Goal: Find specific page/section: Find specific page/section

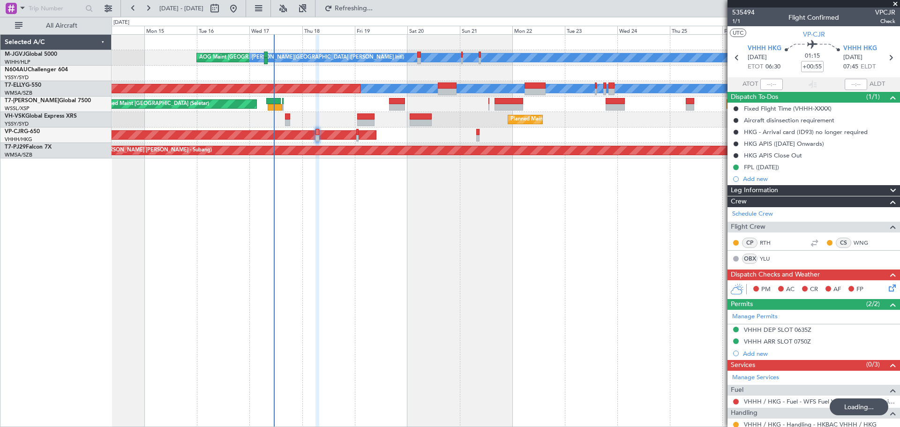
scroll to position [41, 0]
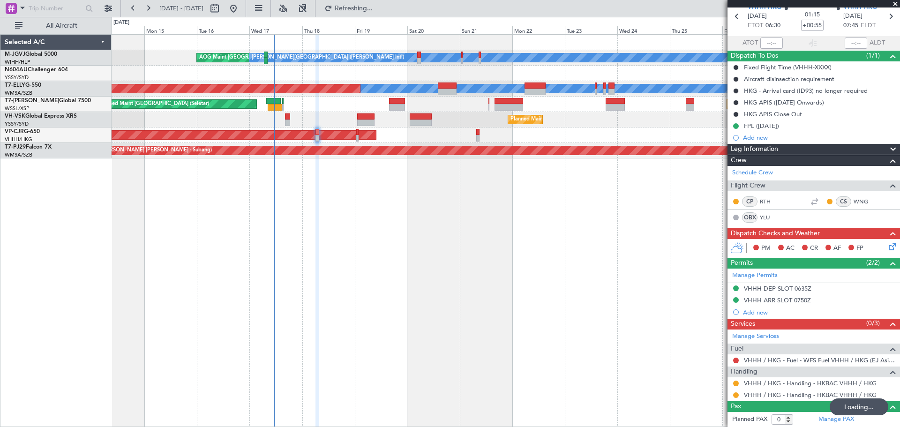
click at [293, 265] on div "AOG Maint [GEOGRAPHIC_DATA] (Halim Intl) [PERSON_NAME] Jakarta (Halim Intl) [PE…" at bounding box center [506, 230] width 788 height 393
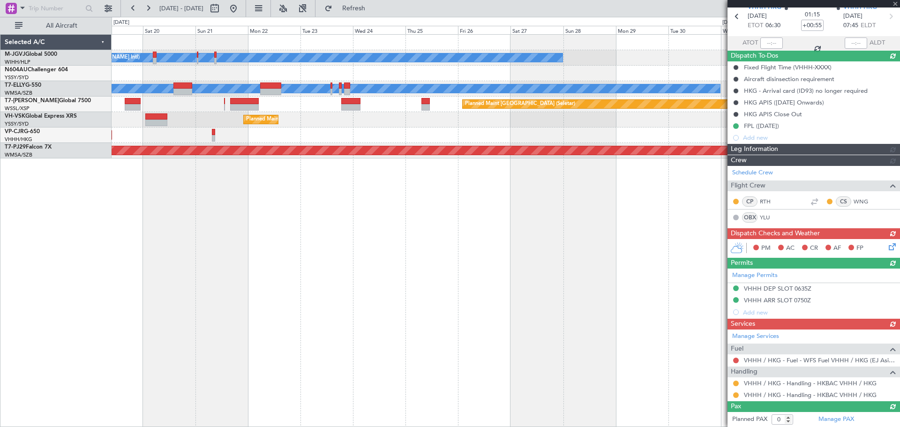
click at [174, 298] on div "[PERSON_NAME][GEOGRAPHIC_DATA] ([PERSON_NAME] Intl) [PERSON_NAME] Jakarta (Hali…" at bounding box center [506, 230] width 788 height 393
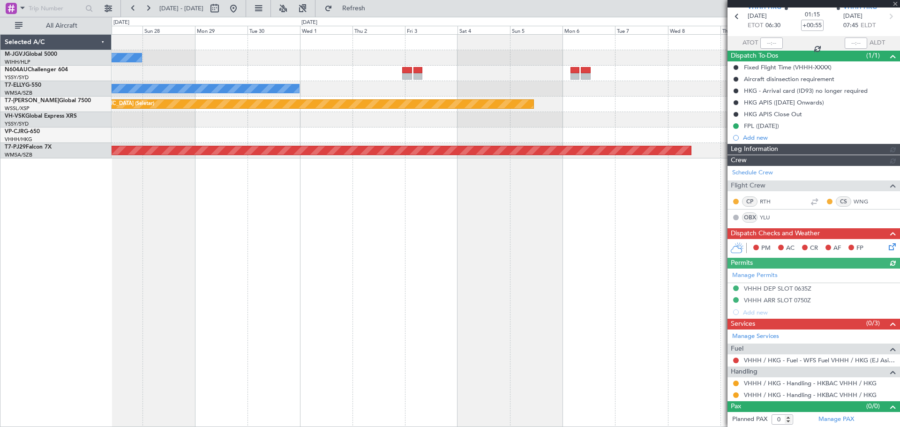
click at [213, 276] on div "[PERSON_NAME][GEOGRAPHIC_DATA] ([PERSON_NAME] Intl) [PERSON_NAME] Jakarta (Hali…" at bounding box center [506, 230] width 788 height 393
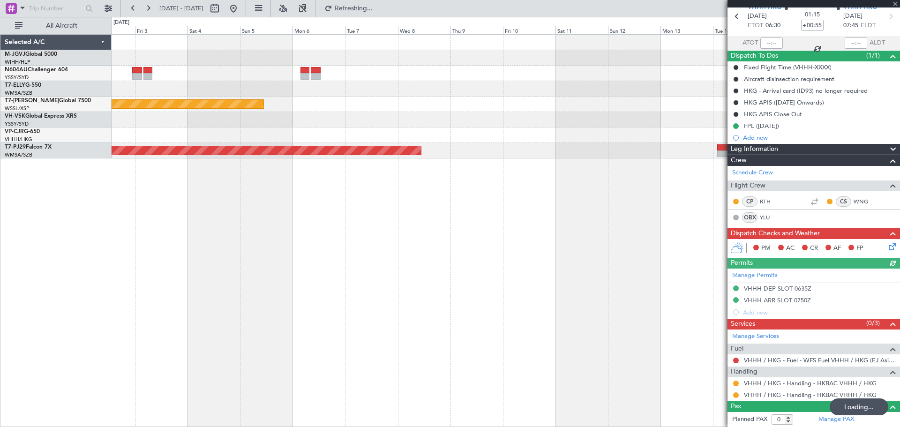
click at [111, 310] on div "[PERSON_NAME] Planned Maint [GEOGRAPHIC_DATA] (Seletar) Planned Maint [GEOGRAPH…" at bounding box center [450, 222] width 900 height 410
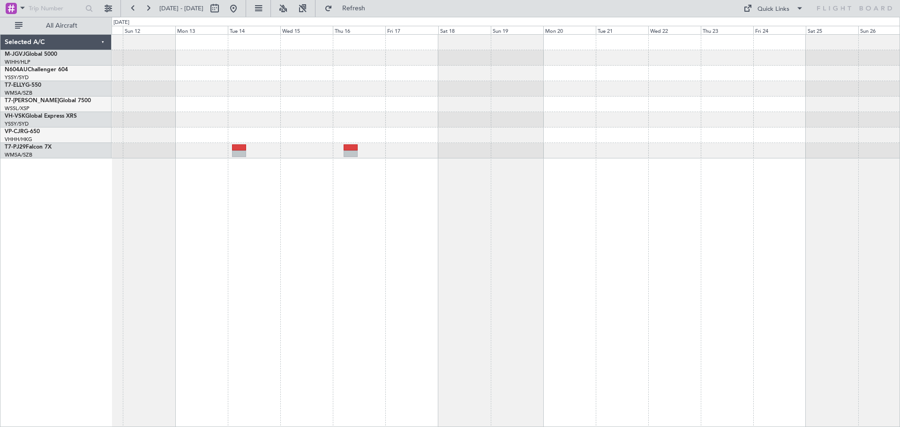
scroll to position [0, 0]
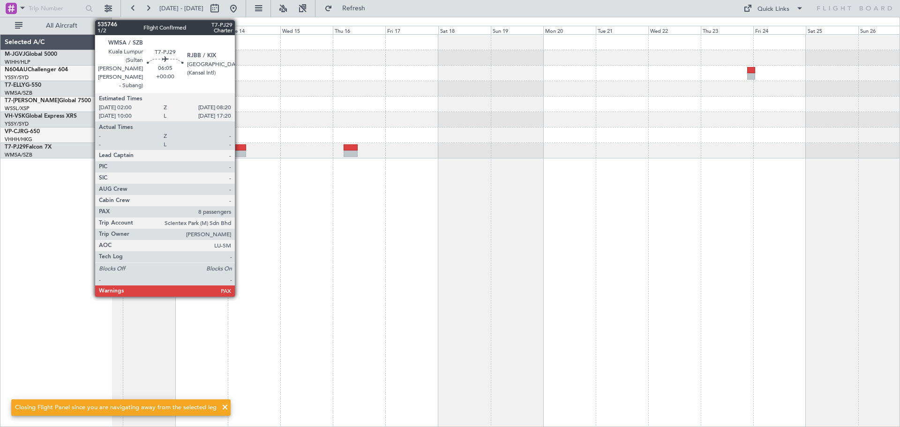
click at [239, 149] on div at bounding box center [239, 147] width 14 height 7
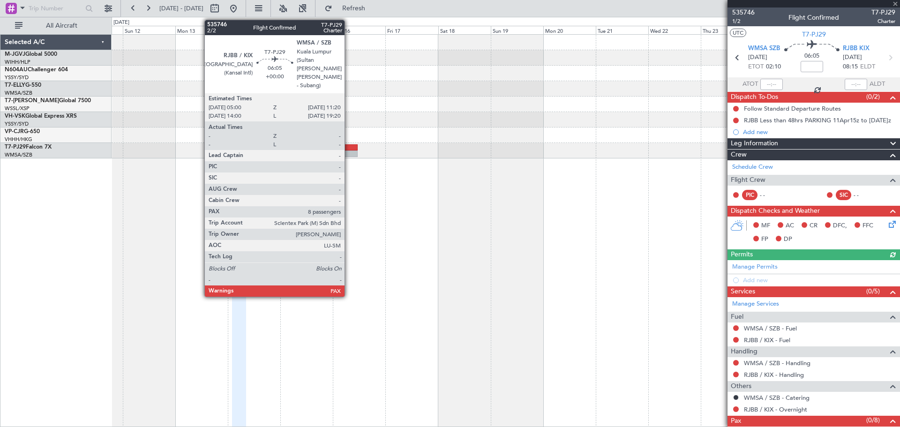
click at [349, 150] on div at bounding box center [351, 147] width 14 height 7
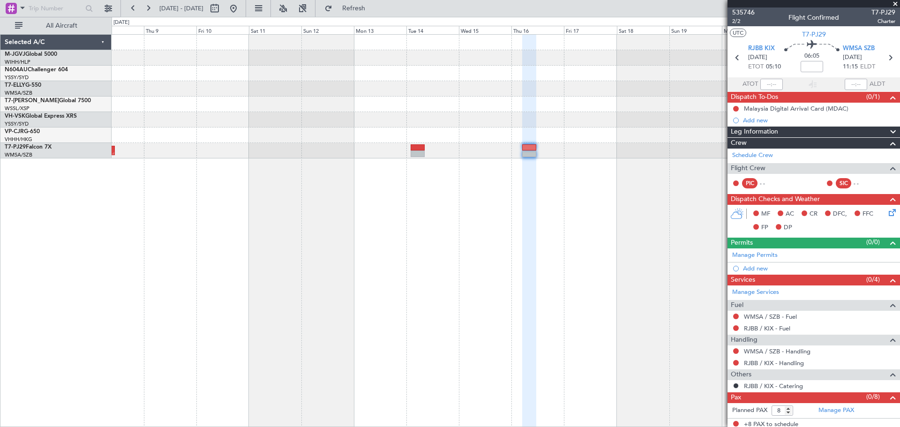
click at [476, 248] on div "Planned Maint [GEOGRAPHIC_DATA] (Seletar) Planned Maint [GEOGRAPHIC_DATA] (Sult…" at bounding box center [506, 230] width 788 height 393
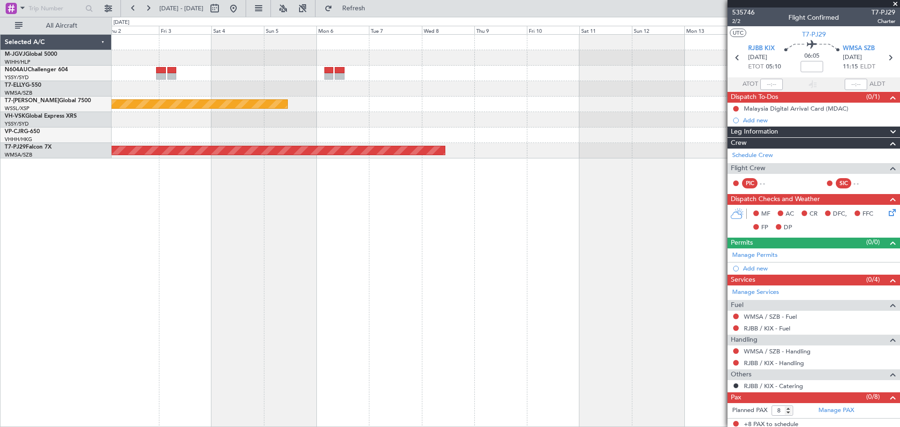
click at [549, 186] on div "[PERSON_NAME] Planned Maint [GEOGRAPHIC_DATA] (Seletar) Planned Maint [GEOGRAPH…" at bounding box center [506, 230] width 788 height 393
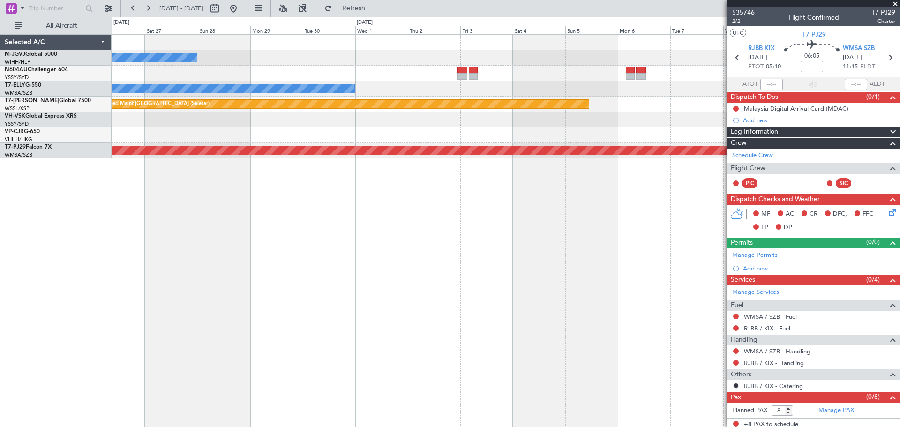
click at [585, 192] on div "[PERSON_NAME][GEOGRAPHIC_DATA] ([PERSON_NAME] Intl) [PERSON_NAME] Jakarta (Hali…" at bounding box center [506, 230] width 788 height 393
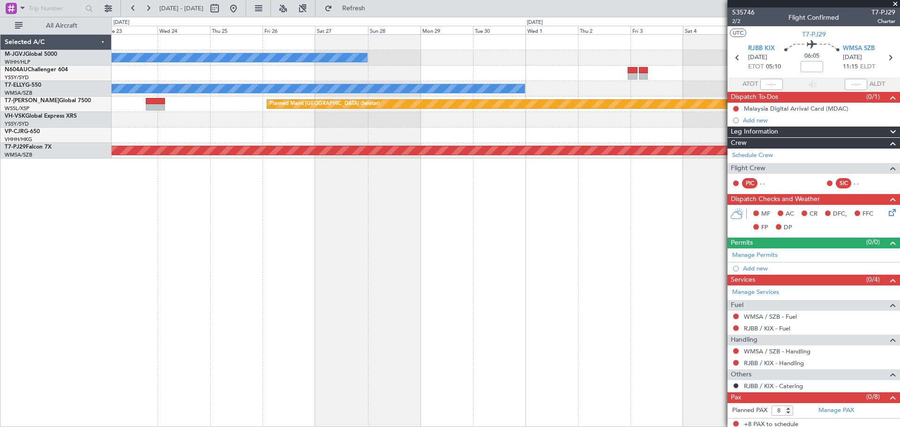
click at [438, 216] on div "[PERSON_NAME][GEOGRAPHIC_DATA] ([PERSON_NAME] Intl) [PERSON_NAME] Jakarta (Hali…" at bounding box center [506, 230] width 788 height 393
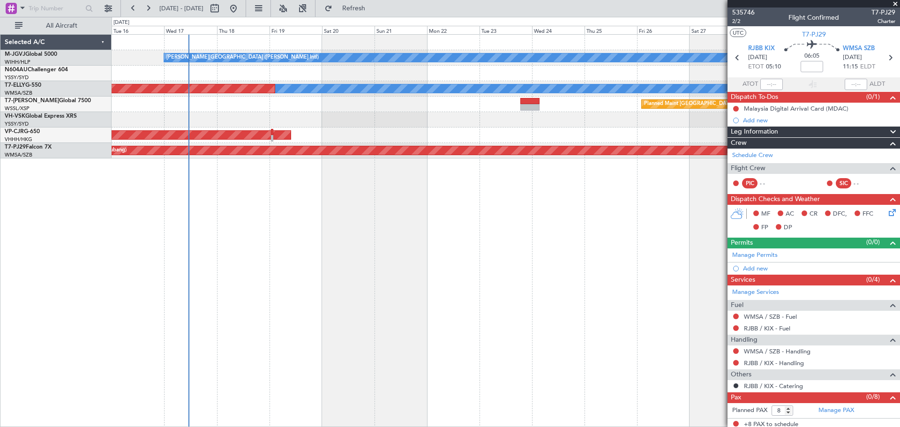
click at [636, 185] on div "[PERSON_NAME][GEOGRAPHIC_DATA] ([PERSON_NAME] Intl) [PERSON_NAME] Jakarta (Hali…" at bounding box center [506, 230] width 788 height 393
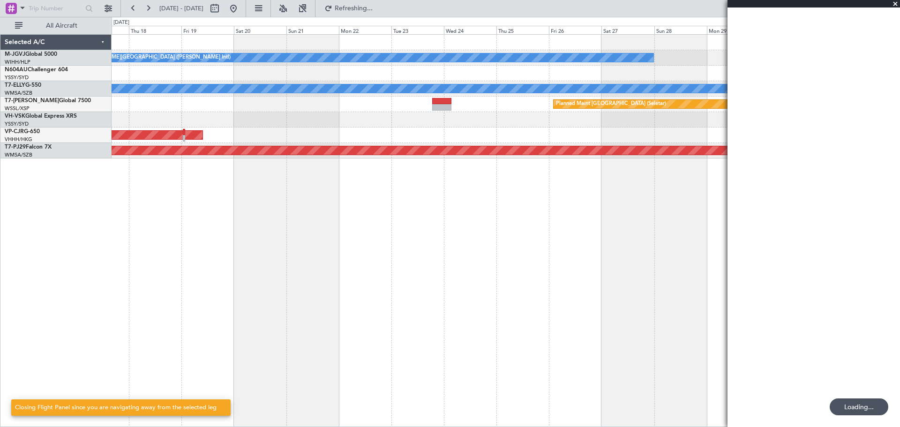
click at [169, 255] on div "[PERSON_NAME][GEOGRAPHIC_DATA] ([PERSON_NAME] Intl) [PERSON_NAME] Jakarta (Hali…" at bounding box center [506, 230] width 788 height 393
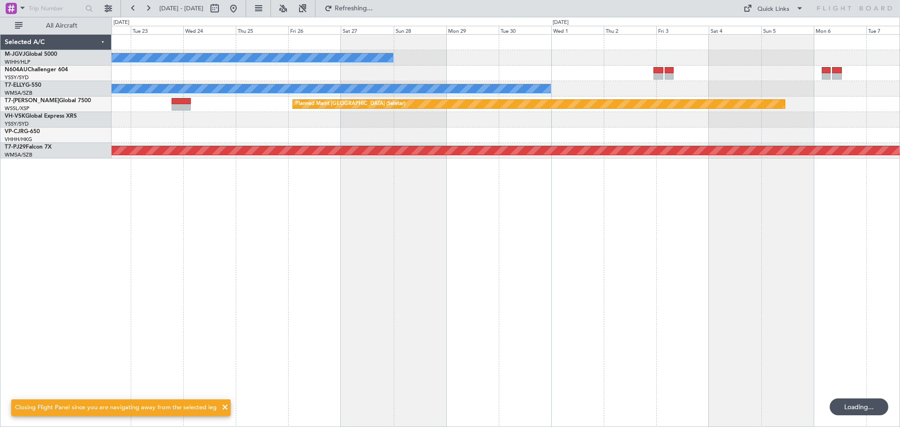
click at [313, 223] on div "[PERSON_NAME][GEOGRAPHIC_DATA] ([PERSON_NAME] Intl) [PERSON_NAME] Jakarta (Hali…" at bounding box center [506, 230] width 788 height 393
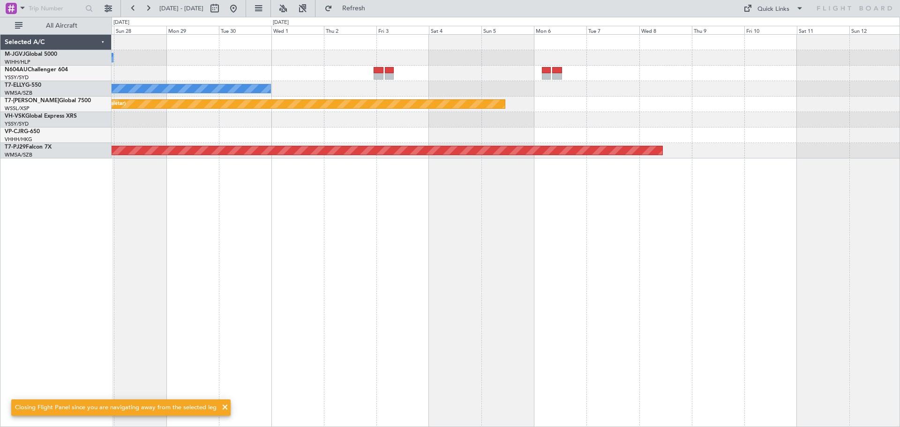
click at [405, 236] on div "[PERSON_NAME][GEOGRAPHIC_DATA] ([PERSON_NAME] Intl) [PERSON_NAME] Jakarta (Hali…" at bounding box center [506, 230] width 788 height 393
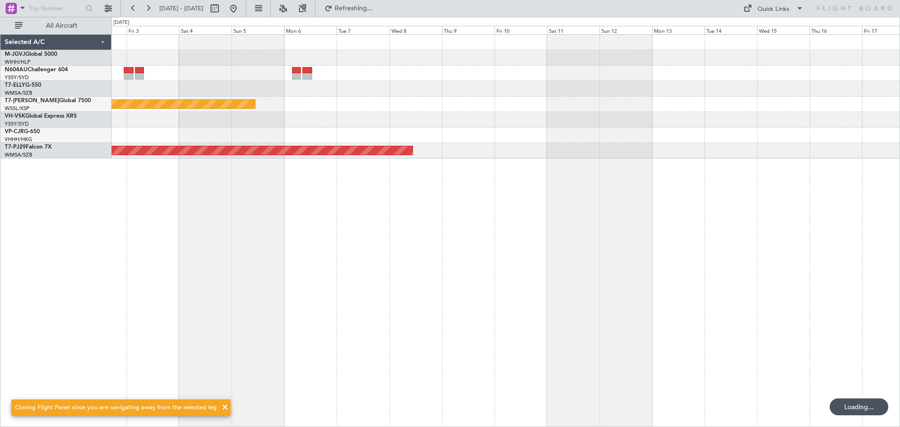
click at [607, 221] on div "[PERSON_NAME] Planned Maint [GEOGRAPHIC_DATA] (Seletar) Planned Maint [GEOGRAPH…" at bounding box center [506, 230] width 788 height 393
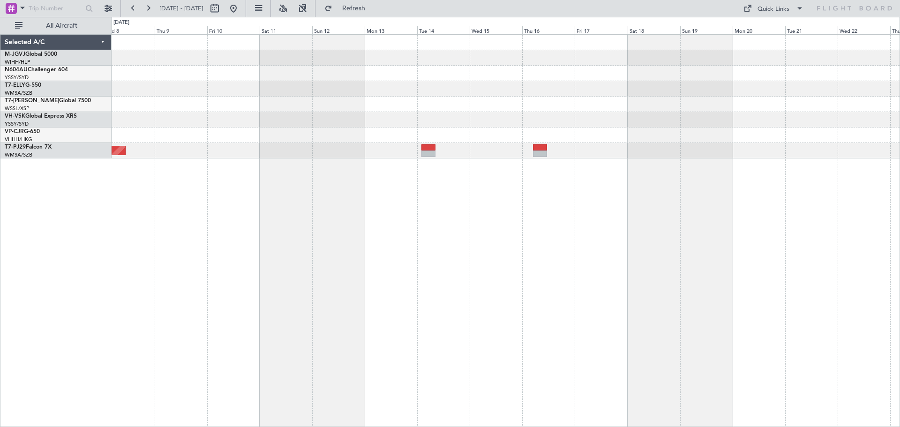
click at [539, 203] on div "Planned Maint [GEOGRAPHIC_DATA] (Seletar) Planned Maint [GEOGRAPHIC_DATA] (Sult…" at bounding box center [506, 230] width 788 height 393
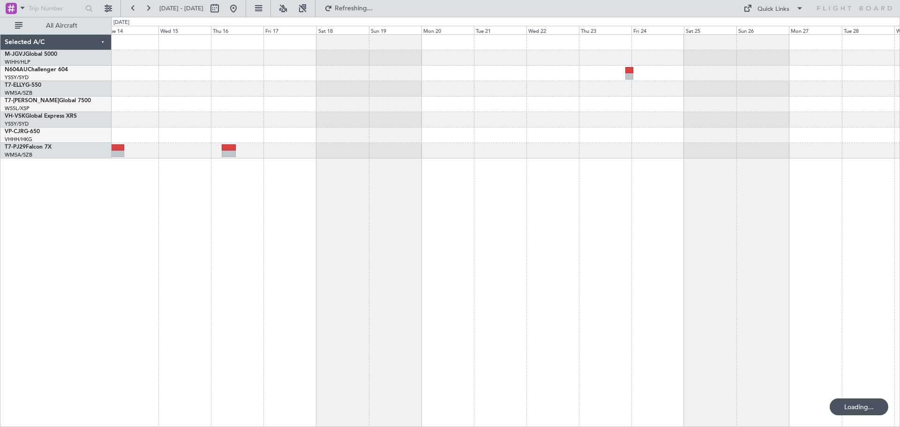
click at [392, 243] on div at bounding box center [506, 230] width 788 height 393
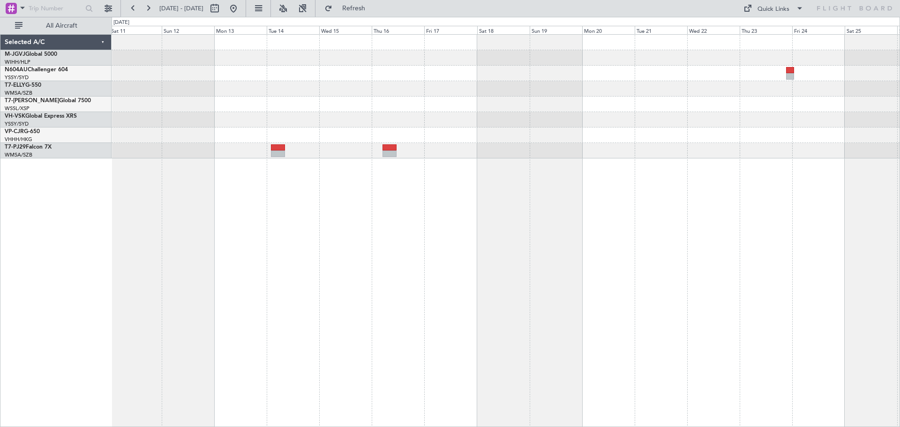
click at [550, 217] on div "Planned Maint [GEOGRAPHIC_DATA] (Sultan [PERSON_NAME] [PERSON_NAME] - Subang)" at bounding box center [506, 230] width 788 height 393
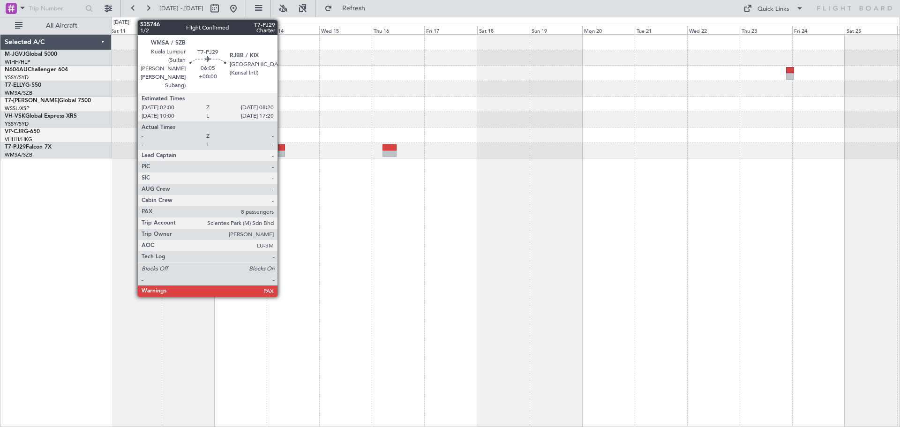
click at [282, 151] on div at bounding box center [278, 153] width 14 height 7
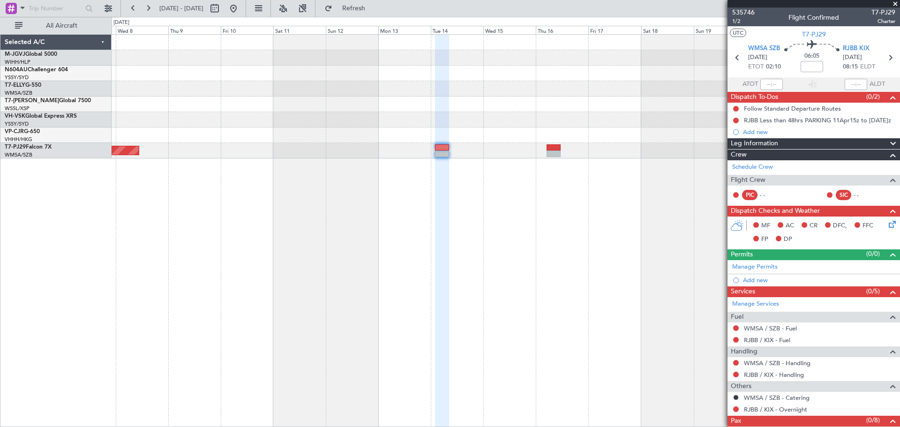
click at [413, 236] on div "Planned Maint [GEOGRAPHIC_DATA] (Seletar) Planned Maint [GEOGRAPHIC_DATA] (Sult…" at bounding box center [506, 230] width 788 height 393
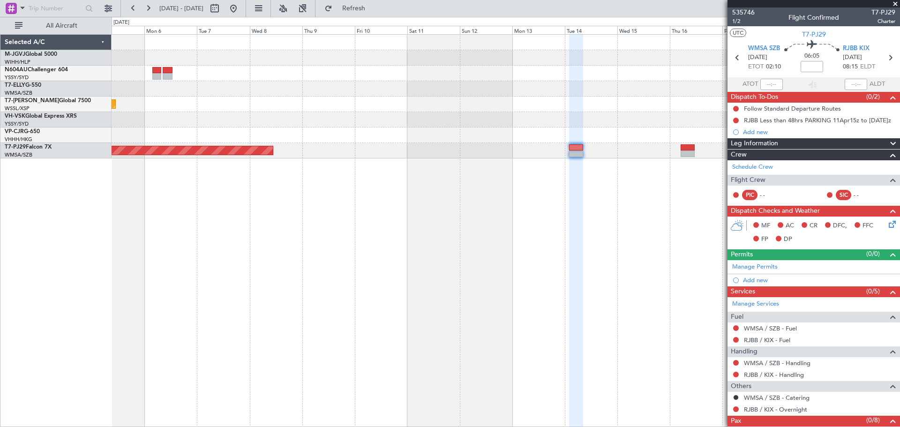
click at [417, 253] on div "Planned Maint [GEOGRAPHIC_DATA] (Seletar) Planned Maint [GEOGRAPHIC_DATA] (Sult…" at bounding box center [506, 230] width 788 height 393
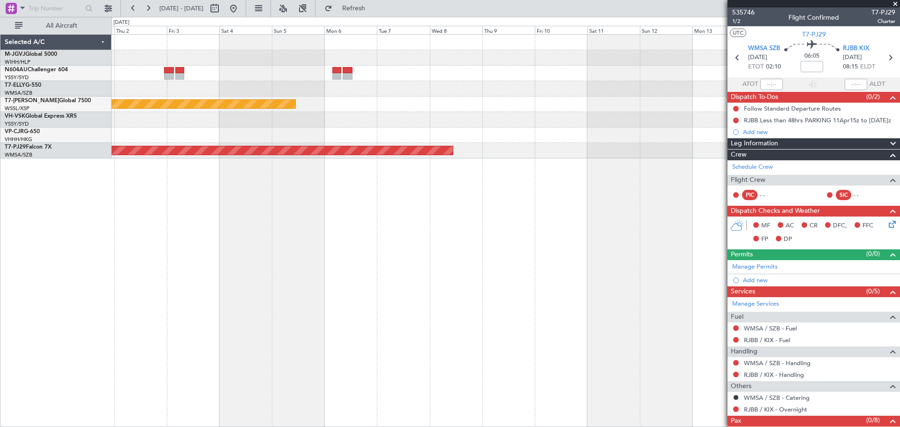
click at [586, 274] on div "[PERSON_NAME] Planned Maint [GEOGRAPHIC_DATA] (Seletar) Planned Maint [GEOGRAPH…" at bounding box center [506, 230] width 788 height 393
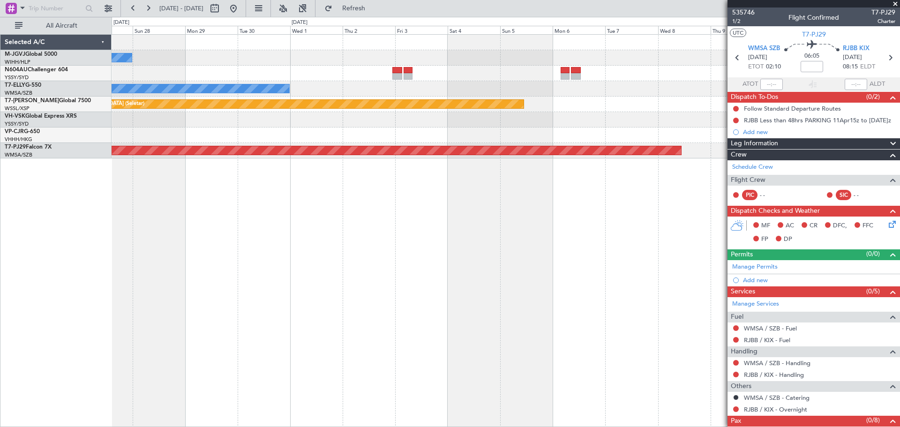
click at [225, 238] on div "[PERSON_NAME][GEOGRAPHIC_DATA] ([PERSON_NAME] Intl) [PERSON_NAME] Jakarta (Hali…" at bounding box center [506, 230] width 788 height 393
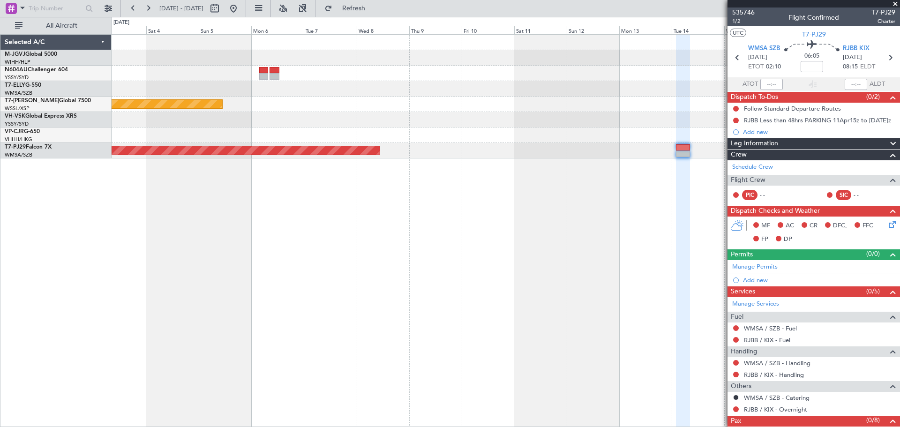
click at [387, 244] on div "[PERSON_NAME] Planned Maint [GEOGRAPHIC_DATA] (Seletar) Planned Maint [GEOGRAPH…" at bounding box center [506, 230] width 788 height 393
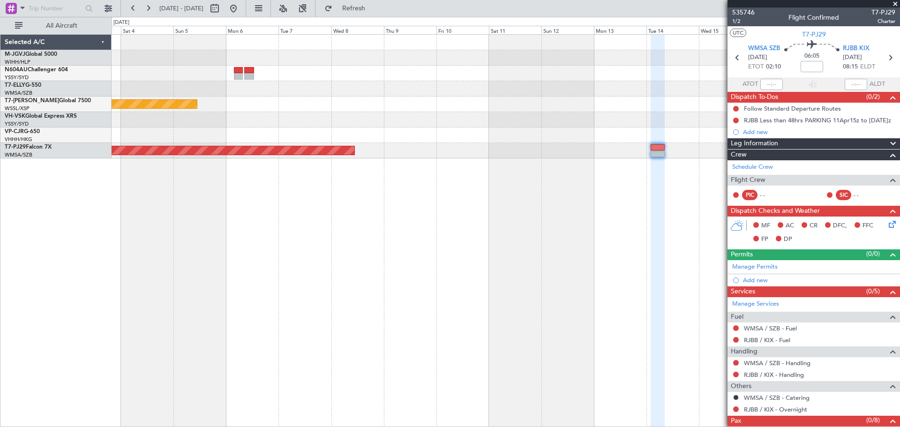
click at [502, 157] on div "Planned Maint [GEOGRAPHIC_DATA] (Sultan [PERSON_NAME] [PERSON_NAME] - Subang)" at bounding box center [506, 150] width 788 height 15
click at [50, 144] on link "T7-PJ29 Falcon 7X" at bounding box center [28, 147] width 47 height 6
click at [744, 13] on span "535746" at bounding box center [743, 13] width 23 height 10
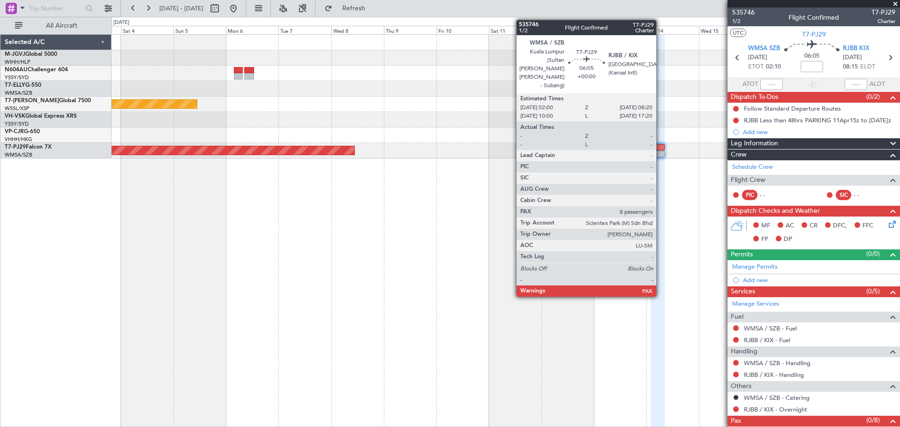
click at [660, 151] on div at bounding box center [658, 153] width 14 height 7
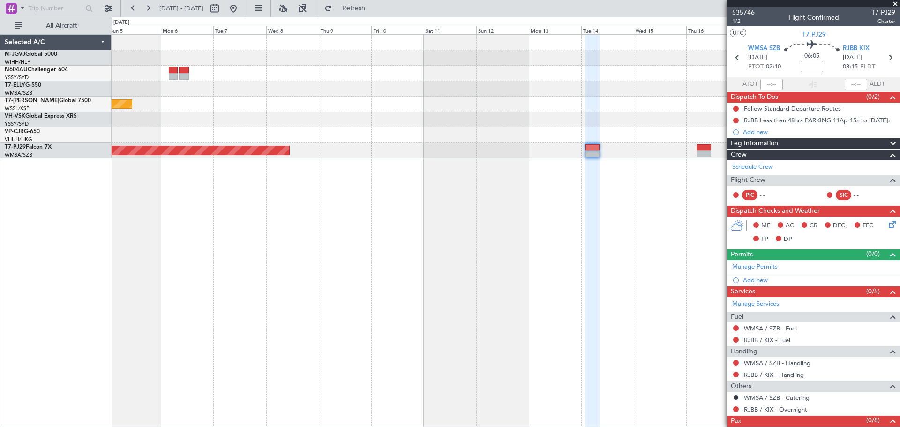
click at [540, 223] on div "Planned Maint [GEOGRAPHIC_DATA] (Seletar) Planned Maint [GEOGRAPHIC_DATA] (Sult…" at bounding box center [506, 230] width 788 height 393
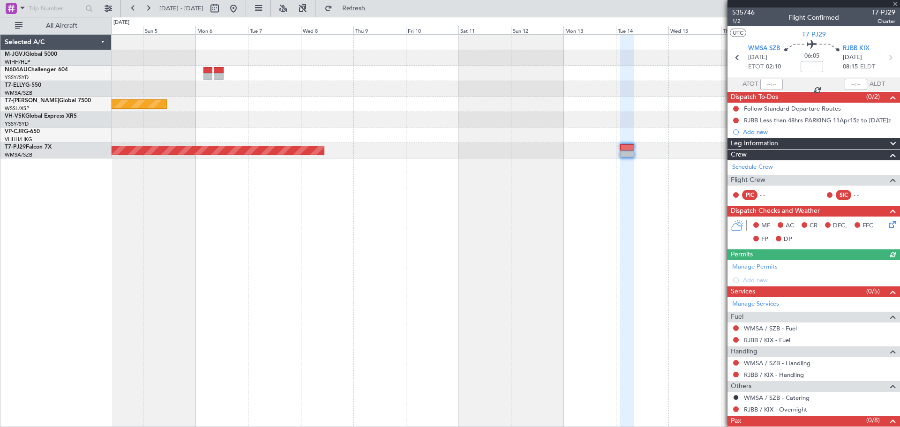
click at [391, 101] on div "Planned Maint [GEOGRAPHIC_DATA] (Seletar)" at bounding box center [506, 104] width 788 height 15
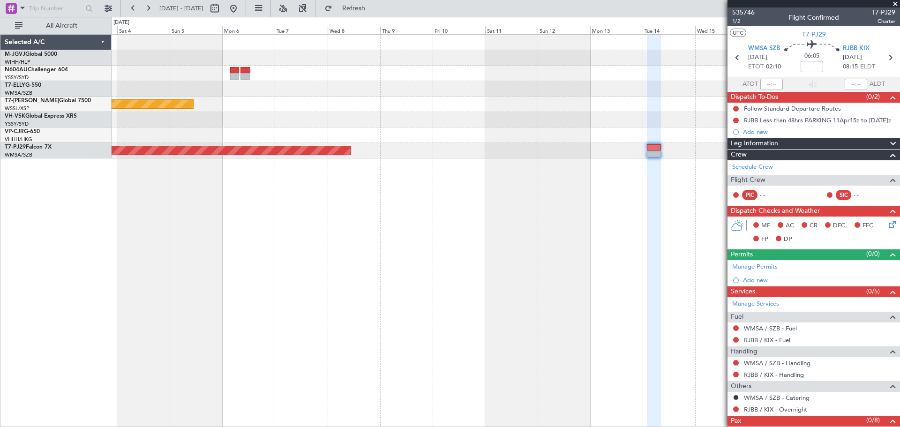
click at [897, 3] on span at bounding box center [895, 4] width 9 height 8
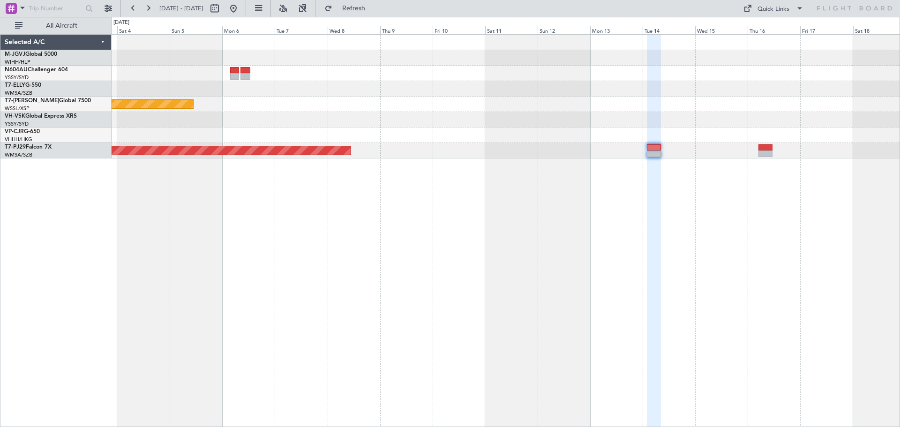
type input "0"
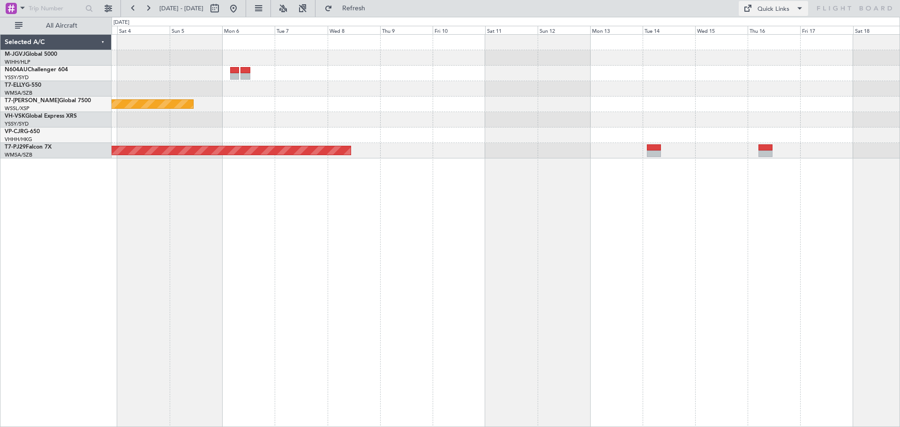
click at [771, 11] on div "Quick Links" at bounding box center [774, 9] width 32 height 9
click at [753, 30] on button "Trip Builder" at bounding box center [774, 31] width 70 height 23
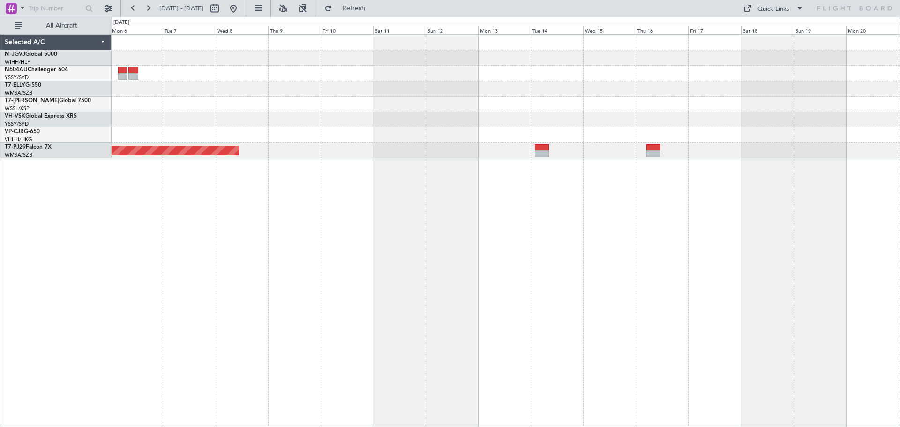
click at [528, 251] on div "Planned Maint [GEOGRAPHIC_DATA] (Seletar) Planned Maint [GEOGRAPHIC_DATA] (Sult…" at bounding box center [506, 230] width 788 height 393
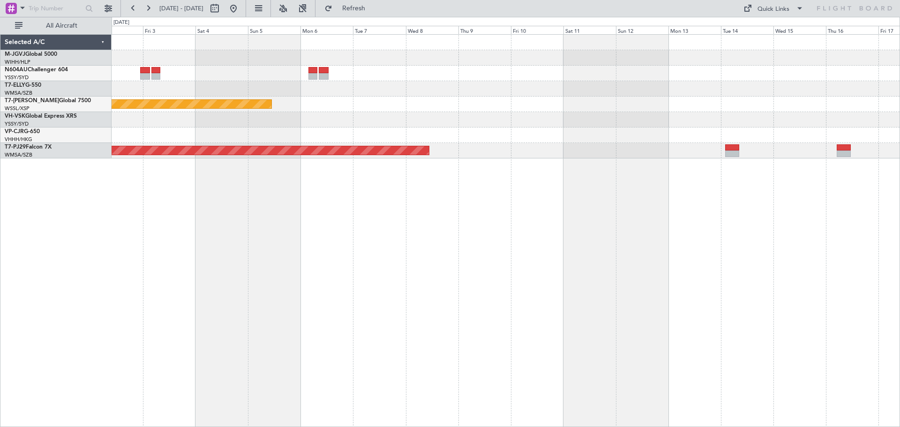
click at [570, 218] on div "[PERSON_NAME] Planned Maint [GEOGRAPHIC_DATA] (Seletar) Planned Maint [GEOGRAPH…" at bounding box center [506, 230] width 788 height 393
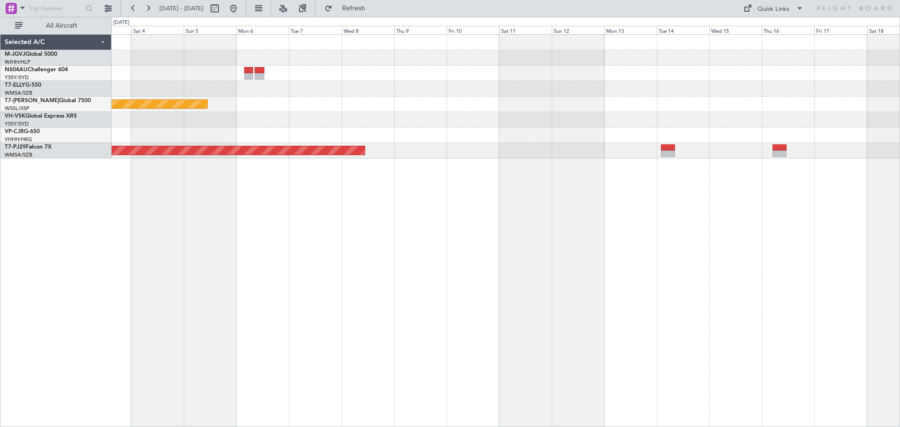
click at [552, 230] on div "[PERSON_NAME] Planned Maint [GEOGRAPHIC_DATA] (Seletar) Planned Maint [GEOGRAPH…" at bounding box center [506, 230] width 788 height 393
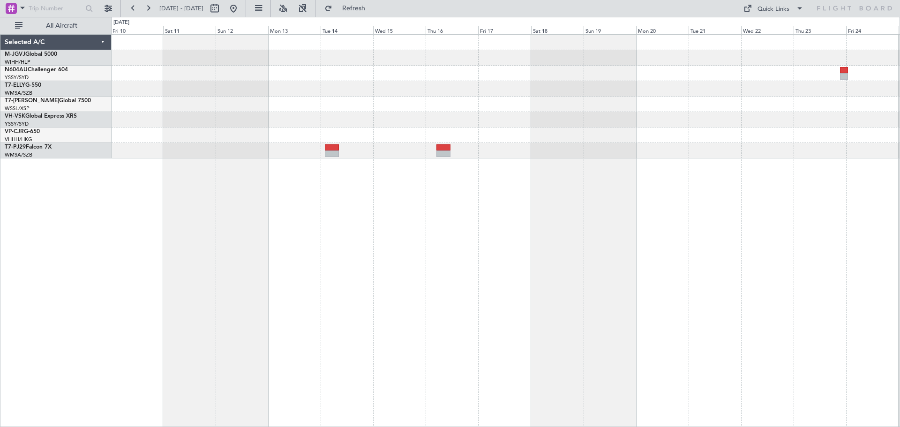
click at [360, 304] on div "Planned Maint [GEOGRAPHIC_DATA] (Sultan [PERSON_NAME] [PERSON_NAME] - Subang)" at bounding box center [506, 230] width 788 height 393
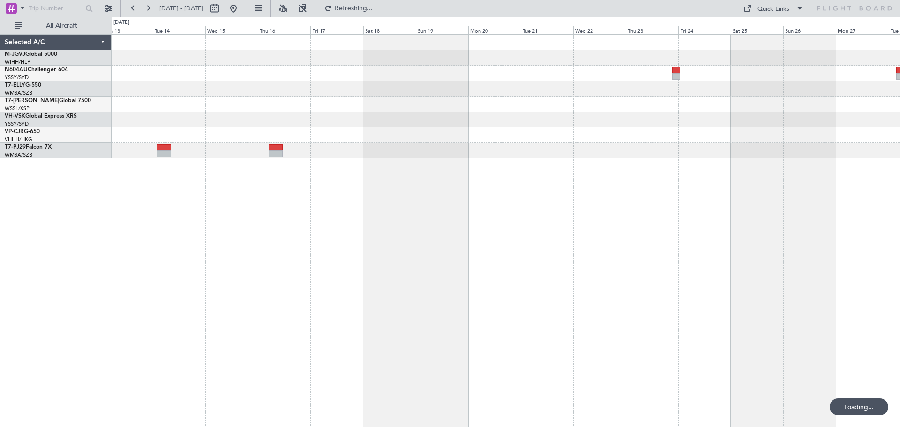
click at [189, 260] on div at bounding box center [506, 230] width 788 height 393
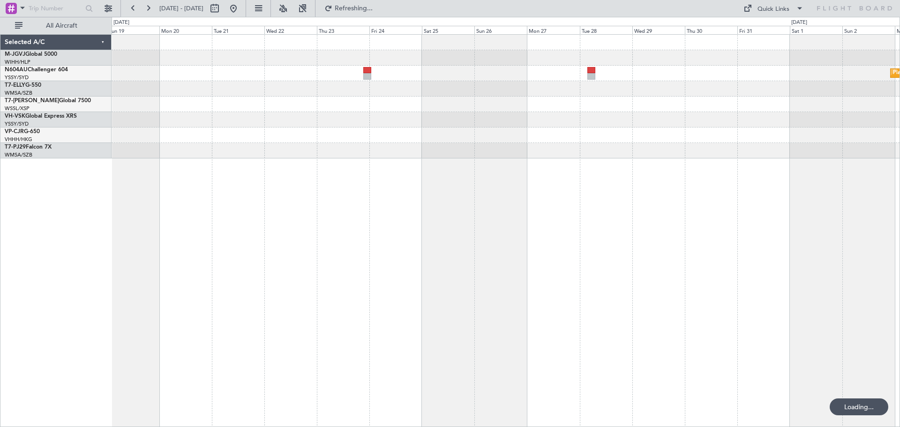
click at [269, 233] on div "Planned Maint Sydney ([PERSON_NAME] Intl)" at bounding box center [506, 230] width 788 height 393
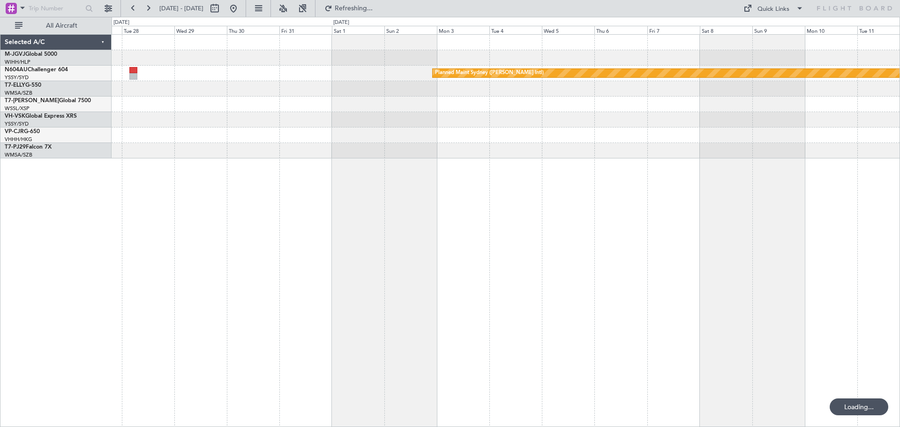
click at [327, 240] on div "Planned Maint Sydney ([PERSON_NAME] Intl)" at bounding box center [506, 230] width 788 height 393
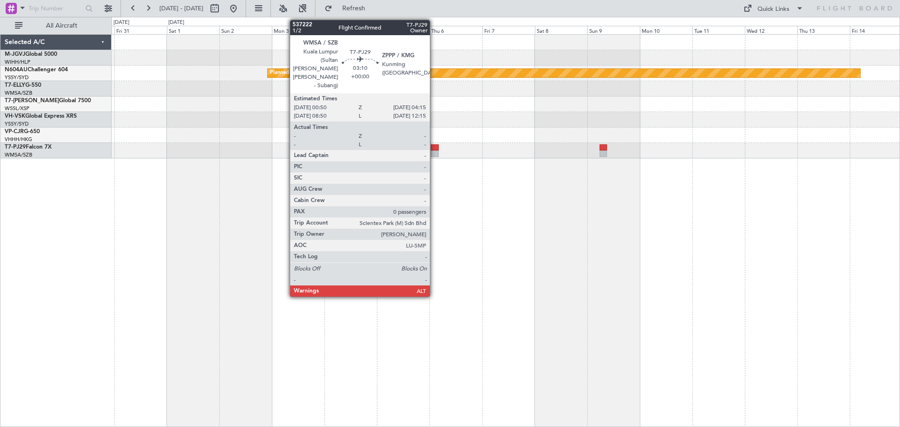
click at [434, 152] on div at bounding box center [435, 153] width 8 height 7
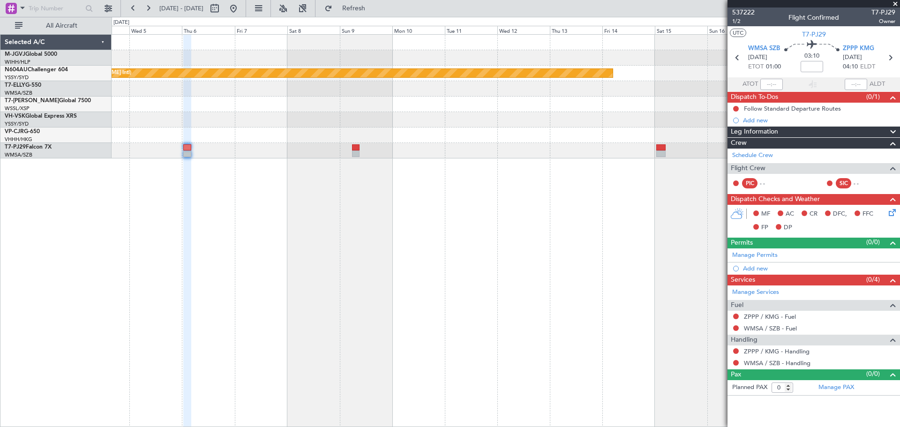
click at [340, 224] on div "Planned Maint Sydney ([PERSON_NAME] Intl)" at bounding box center [506, 230] width 788 height 393
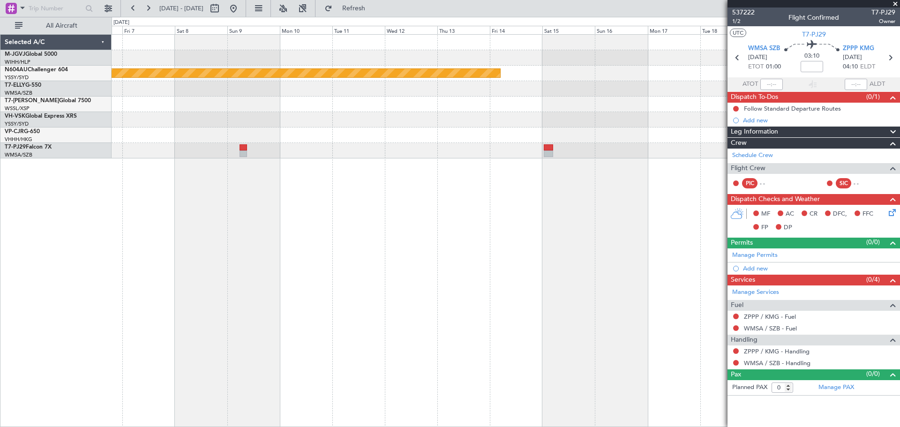
click at [439, 216] on div "Planned Maint Sydney ([PERSON_NAME] Intl)" at bounding box center [506, 230] width 788 height 393
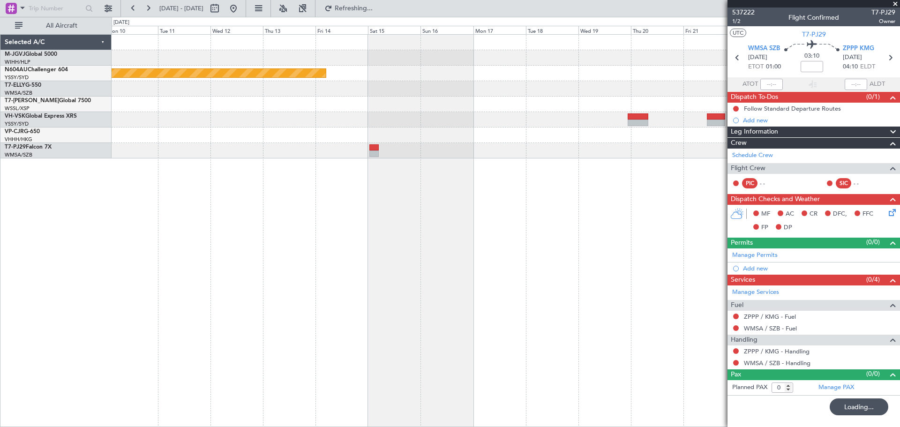
click at [361, 233] on div "Planned Maint Sydney ([PERSON_NAME] Intl)" at bounding box center [506, 230] width 788 height 393
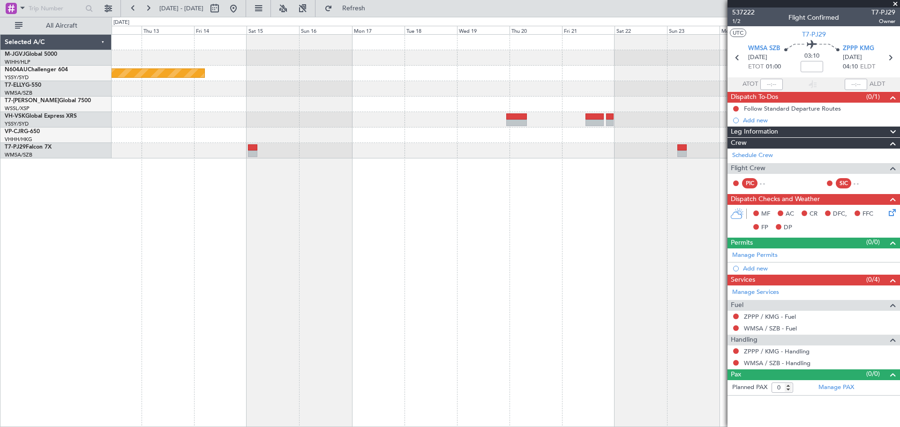
click at [330, 310] on div "Planned Maint Sydney ([PERSON_NAME] Intl)" at bounding box center [506, 230] width 788 height 393
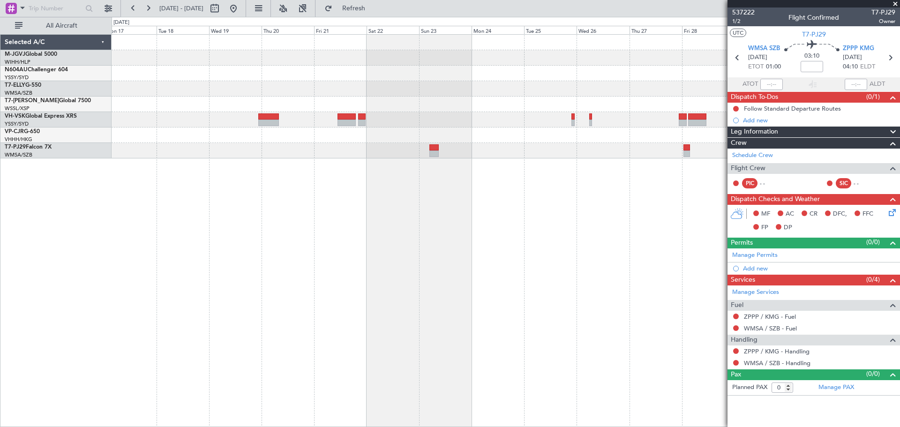
click at [434, 245] on div "Planned Maint Sydney ([PERSON_NAME] Intl)" at bounding box center [506, 230] width 788 height 393
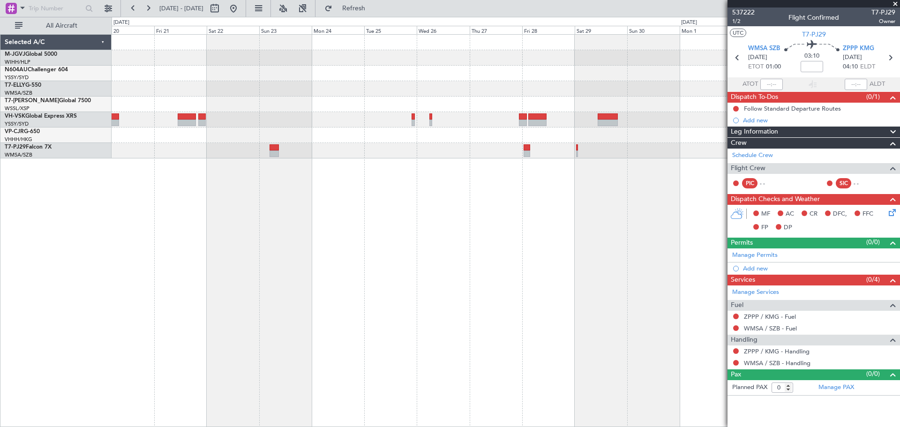
click at [420, 218] on div at bounding box center [506, 230] width 788 height 393
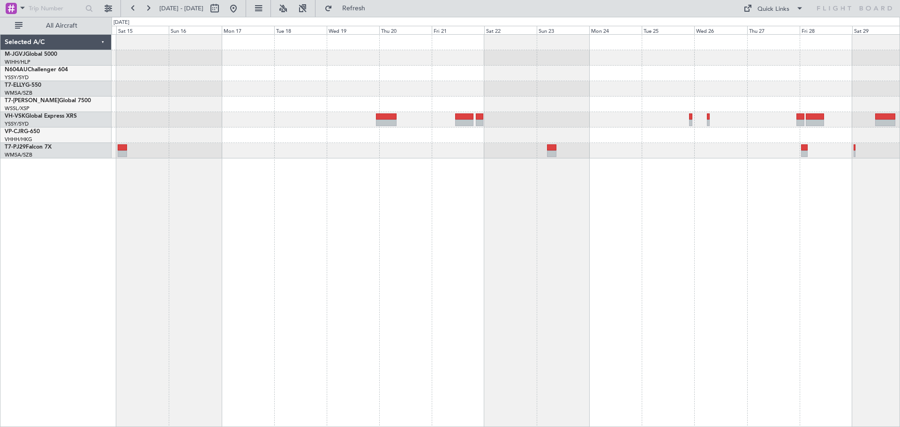
click at [576, 226] on div "Planned Maint Sydney ([PERSON_NAME] Intl)" at bounding box center [506, 230] width 788 height 393
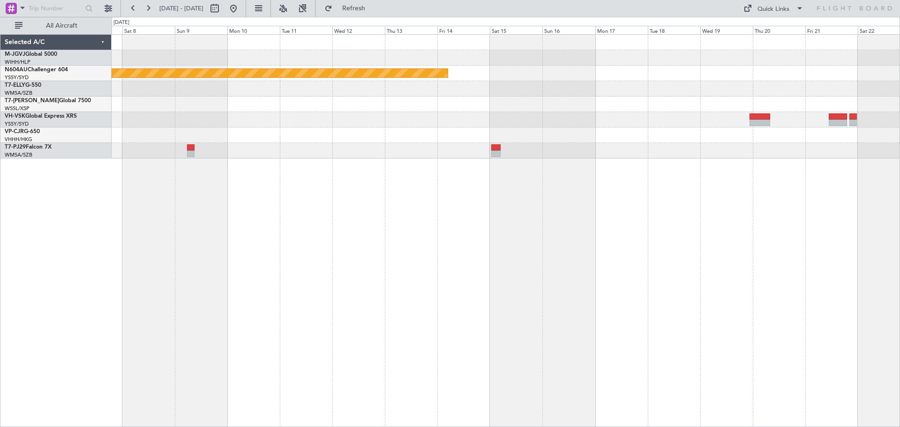
click at [602, 249] on div "Planned Maint Sydney ([PERSON_NAME] Intl)" at bounding box center [506, 230] width 788 height 393
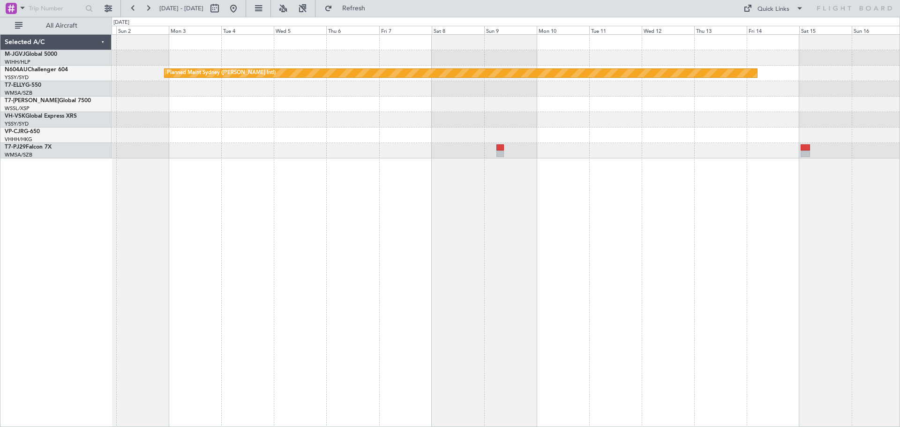
click at [661, 246] on div "Planned Maint Sydney ([PERSON_NAME] Intl)" at bounding box center [506, 230] width 788 height 393
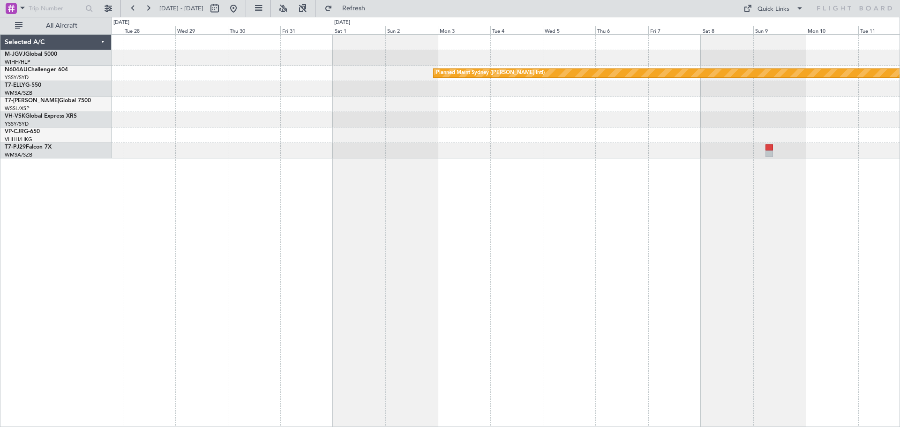
click at [571, 220] on div "Planned Maint Sydney ([PERSON_NAME] Intl)" at bounding box center [506, 230] width 788 height 393
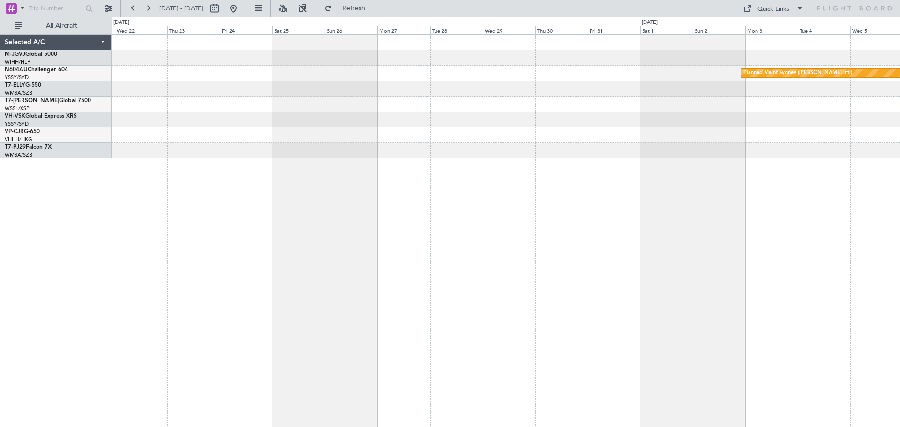
click at [618, 227] on div "Planned Maint Sydney ([PERSON_NAME] Intl)" at bounding box center [506, 230] width 788 height 393
click at [630, 220] on div "Planned Maint Sydney ([PERSON_NAME] Intl)" at bounding box center [506, 230] width 788 height 393
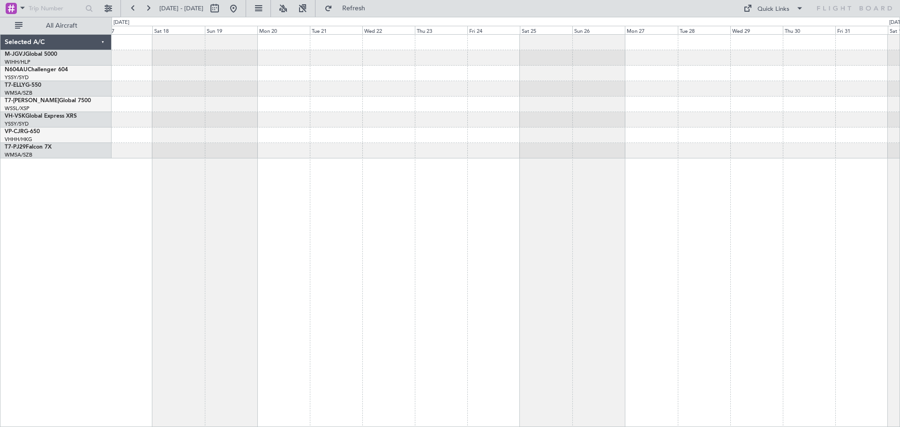
click at [575, 231] on div "Planned Maint Sydney ([PERSON_NAME] Intl)" at bounding box center [506, 230] width 788 height 393
click at [558, 224] on div "Planned Maint [GEOGRAPHIC_DATA] (Sultan [PERSON_NAME] [PERSON_NAME] - Subang)" at bounding box center [506, 230] width 788 height 393
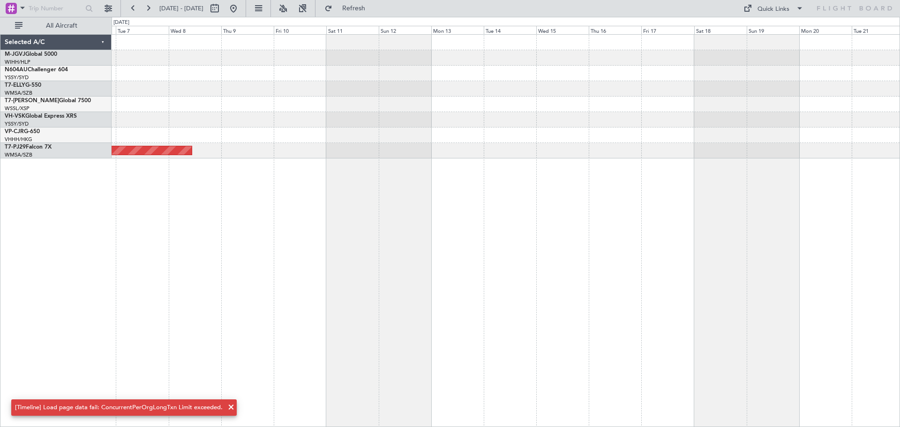
click at [480, 225] on div "Planned Maint [GEOGRAPHIC_DATA] (Seletar) Planned Maint [GEOGRAPHIC_DATA] (Sult…" at bounding box center [506, 230] width 788 height 393
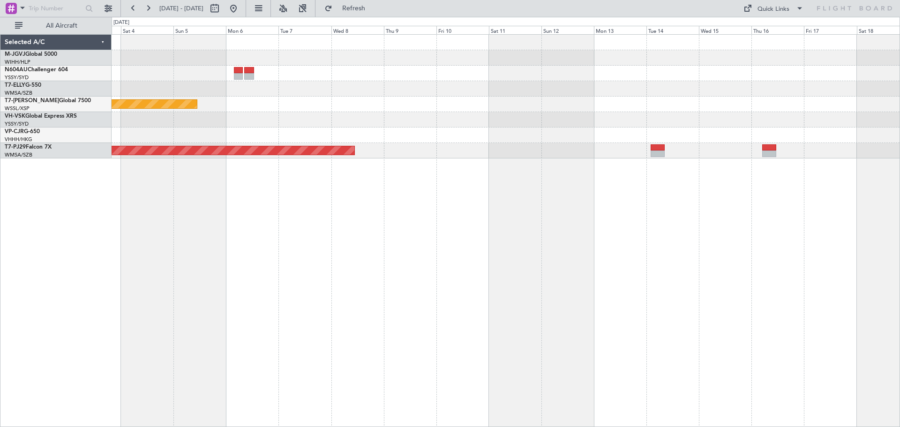
click at [780, 84] on div "MEL" at bounding box center [506, 88] width 788 height 15
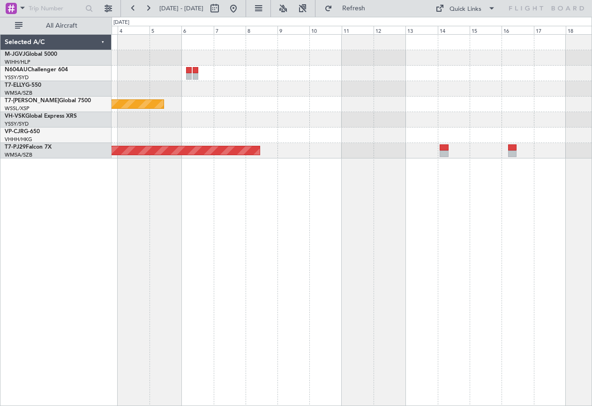
click at [412, 222] on div "[PERSON_NAME] Planned Maint [GEOGRAPHIC_DATA] (Seletar) Planned Maint [GEOGRAPH…" at bounding box center [352, 220] width 480 height 372
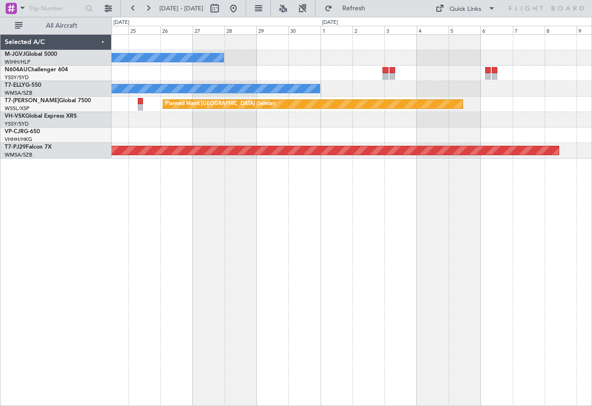
click at [392, 223] on div "[PERSON_NAME][GEOGRAPHIC_DATA] ([PERSON_NAME] Intl) [PERSON_NAME] Jakarta (Hali…" at bounding box center [352, 220] width 480 height 372
click at [273, 239] on div "[PERSON_NAME][GEOGRAPHIC_DATA] ([PERSON_NAME] Intl) [PERSON_NAME] Jakarta (Hali…" at bounding box center [352, 220] width 480 height 372
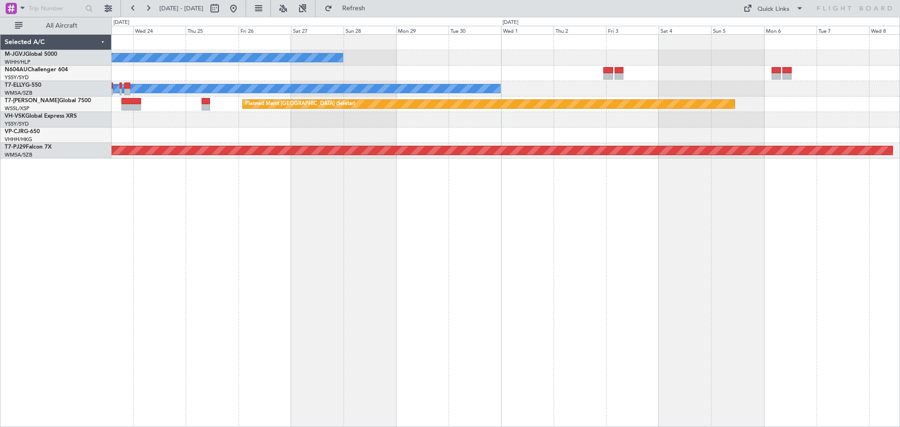
click at [525, 214] on div "[PERSON_NAME][GEOGRAPHIC_DATA] ([PERSON_NAME] Intl) [PERSON_NAME] Jakarta (Hali…" at bounding box center [506, 230] width 788 height 393
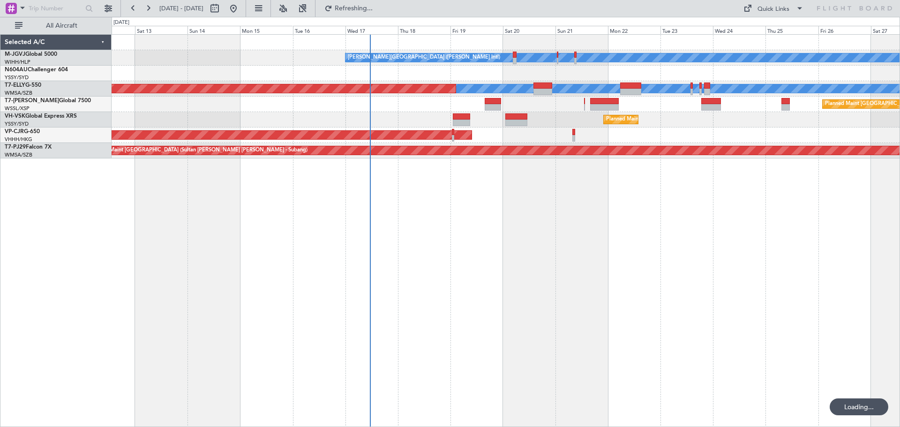
click at [497, 218] on div "[PERSON_NAME][GEOGRAPHIC_DATA] ([PERSON_NAME] Intl) [PERSON_NAME] Jakarta (Hali…" at bounding box center [506, 230] width 788 height 393
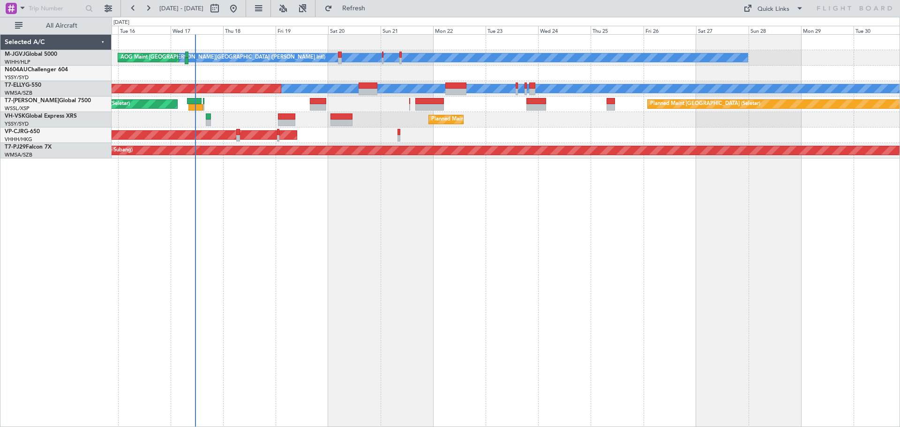
click at [403, 124] on div "Planned Maint Sydney ([PERSON_NAME] Intl) Unplanned Maint Sydney ([PERSON_NAME]…" at bounding box center [506, 119] width 788 height 15
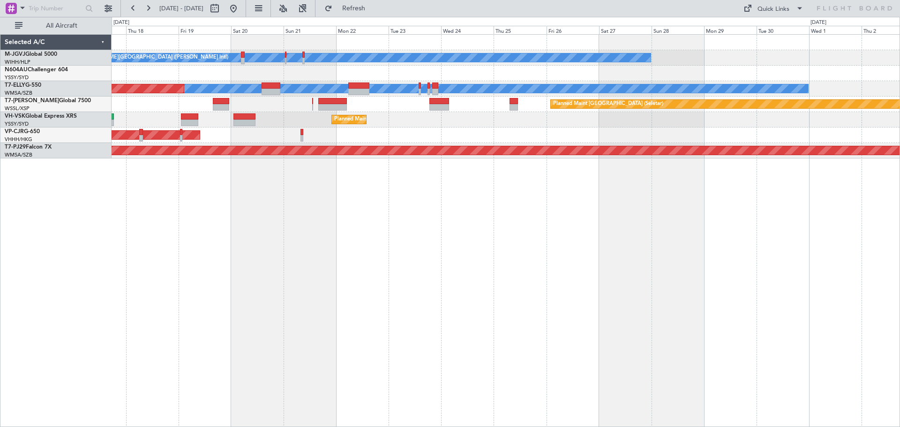
click at [550, 130] on div "[PERSON_NAME][GEOGRAPHIC_DATA] ([PERSON_NAME] Intl) [PERSON_NAME] Jakarta (Hali…" at bounding box center [506, 97] width 788 height 124
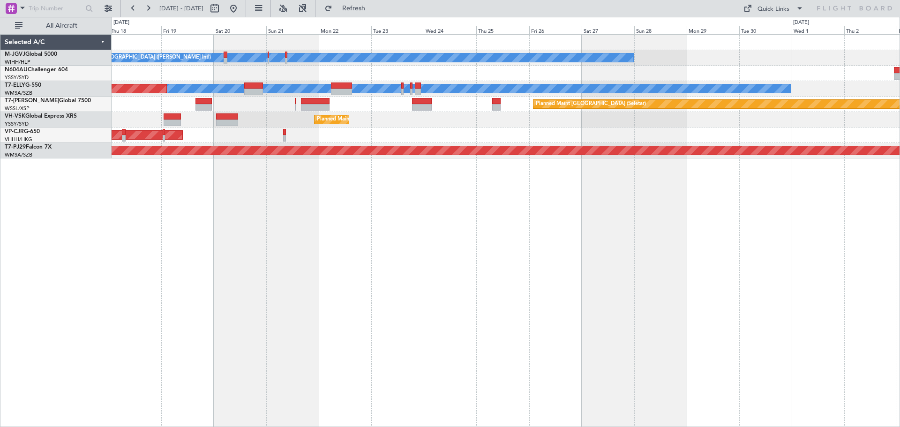
click at [600, 133] on div "[PERSON_NAME][GEOGRAPHIC_DATA] ([PERSON_NAME] Intl) [PERSON_NAME] Jakarta (Hali…" at bounding box center [506, 97] width 788 height 124
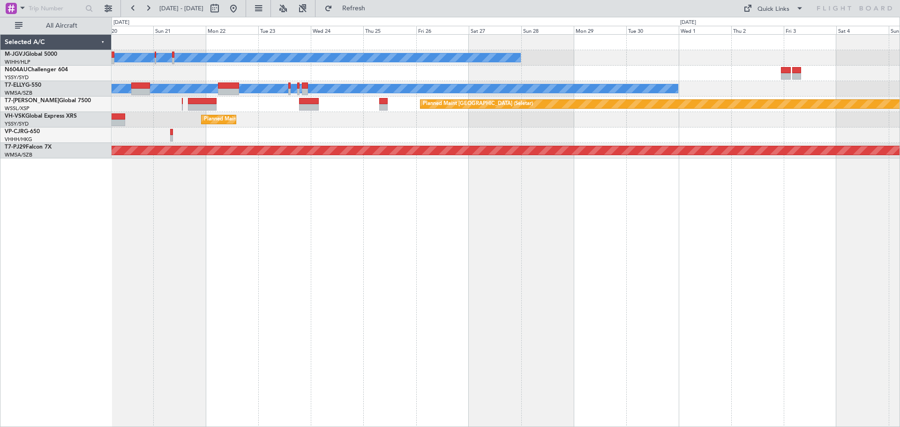
click at [713, 124] on div "Planned Maint Sydney ([PERSON_NAME] Intl)" at bounding box center [506, 119] width 788 height 15
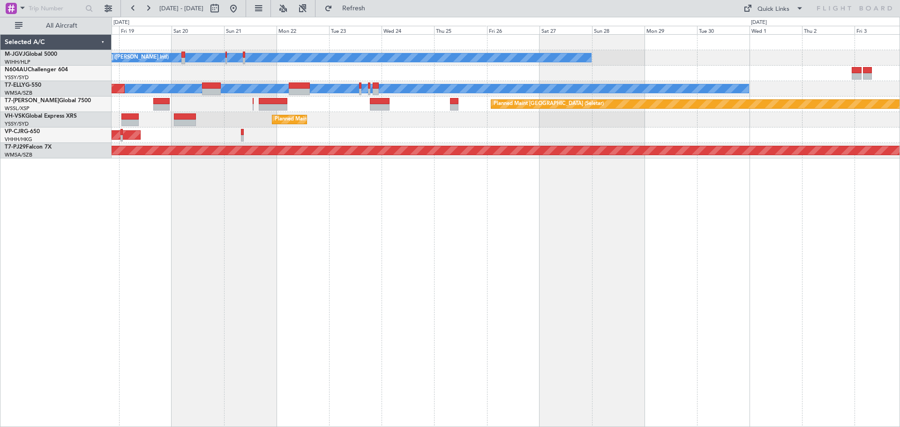
click at [601, 141] on div "[PERSON_NAME][GEOGRAPHIC_DATA] ([PERSON_NAME] Intl) [PERSON_NAME] Jakarta (Hali…" at bounding box center [506, 97] width 788 height 124
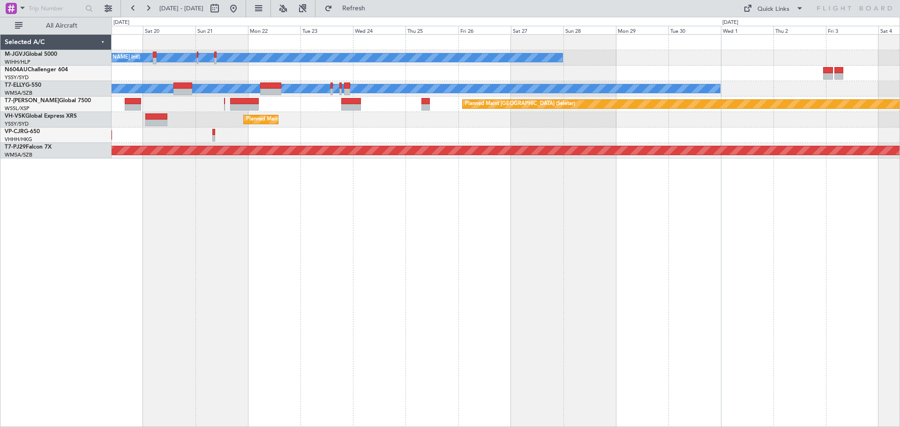
click at [722, 206] on div "[PERSON_NAME][GEOGRAPHIC_DATA] ([PERSON_NAME] Intl) [PERSON_NAME] Jakarta (Hali…" at bounding box center [506, 230] width 788 height 393
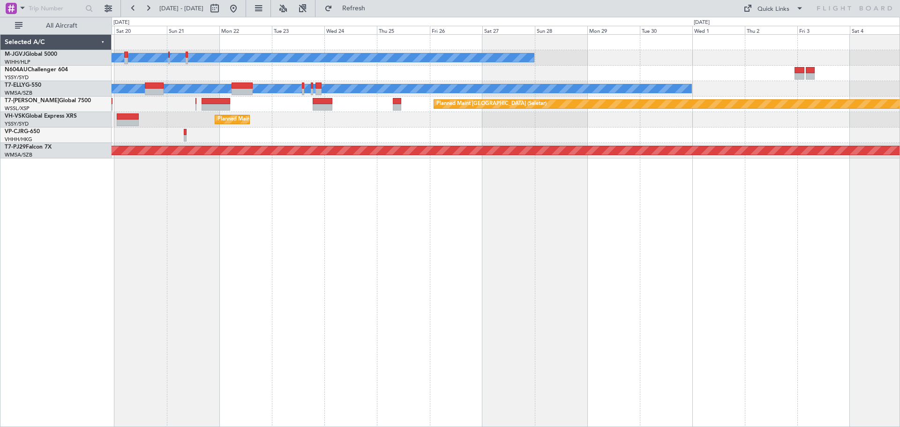
click at [384, 297] on div "[PERSON_NAME][GEOGRAPHIC_DATA] ([PERSON_NAME] Intl) [PERSON_NAME] Jakarta (Hali…" at bounding box center [506, 230] width 788 height 393
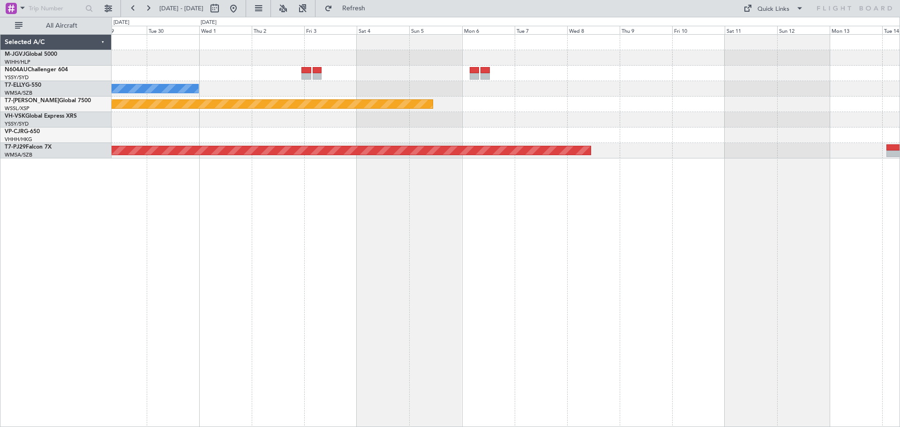
click at [300, 309] on div "[PERSON_NAME][GEOGRAPHIC_DATA] ([PERSON_NAME] Intl) [PERSON_NAME] Jakarta (Hali…" at bounding box center [506, 230] width 788 height 393
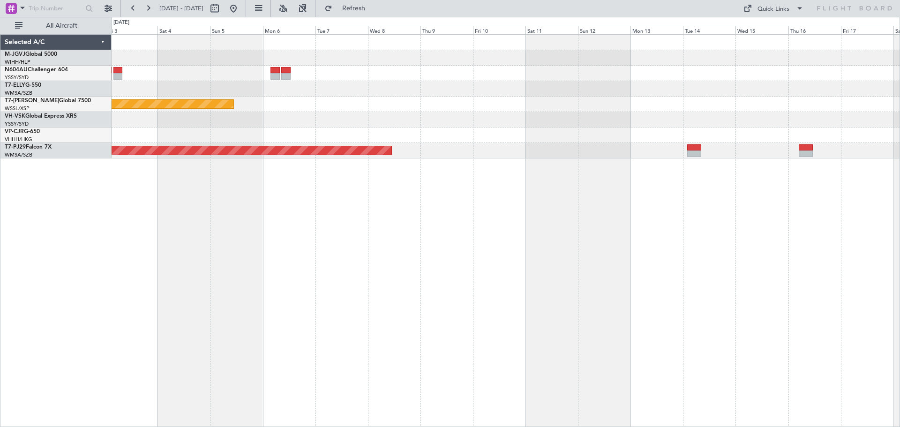
click at [349, 290] on div "[PERSON_NAME] Planned Maint [GEOGRAPHIC_DATA] (Seletar) Planned Maint [GEOGRAPH…" at bounding box center [506, 230] width 788 height 393
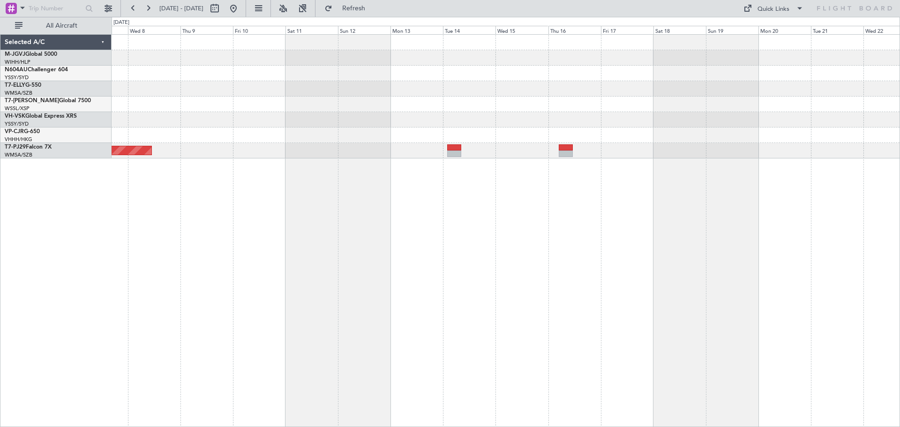
click at [406, 154] on div "Planned Maint [GEOGRAPHIC_DATA] (Seletar) Planned Maint [GEOGRAPHIC_DATA] (Sult…" at bounding box center [506, 97] width 788 height 124
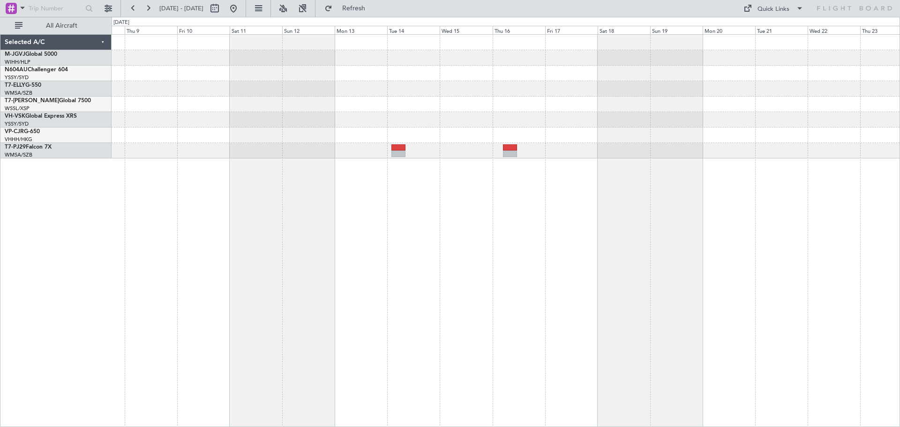
click at [610, 131] on div "Planned Maint [GEOGRAPHIC_DATA] (Seletar) Planned Maint [GEOGRAPHIC_DATA] (Sult…" at bounding box center [506, 97] width 788 height 124
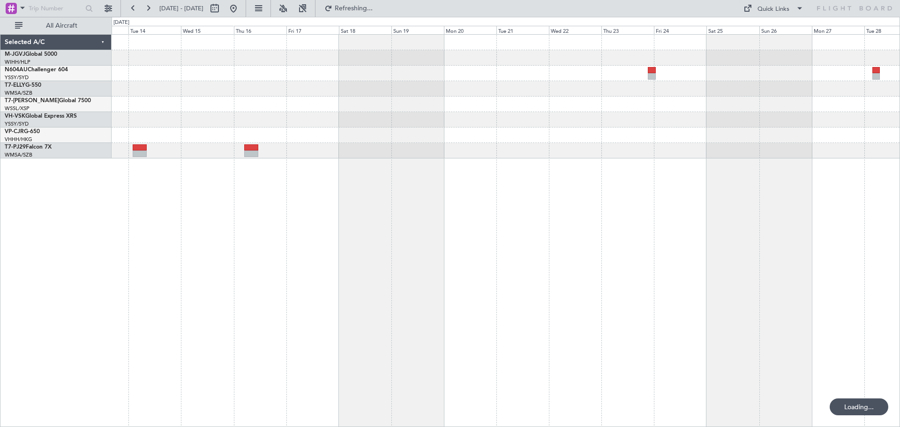
click at [441, 156] on div at bounding box center [506, 97] width 788 height 124
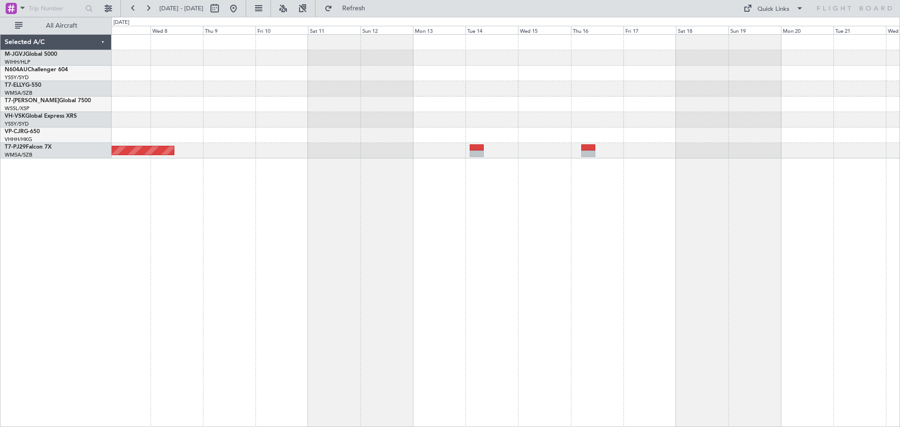
click at [517, 188] on div "Planned Maint [GEOGRAPHIC_DATA] (Seletar) Planned Maint [GEOGRAPHIC_DATA] (Sult…" at bounding box center [506, 230] width 788 height 393
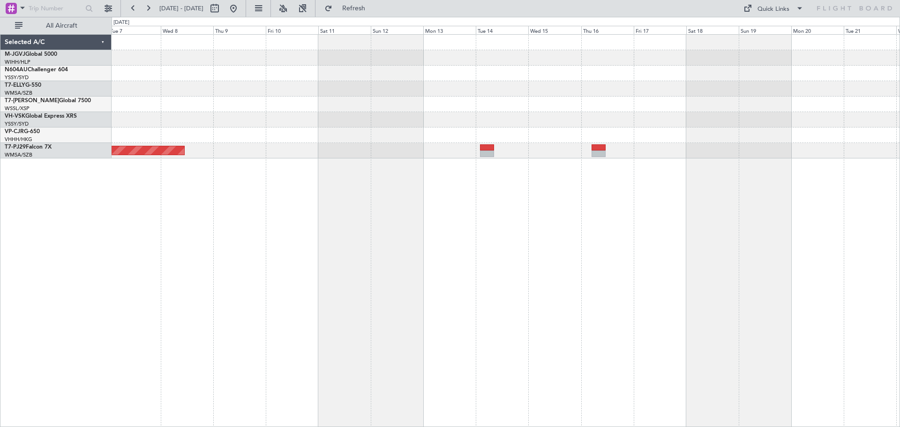
click at [660, 104] on div "Planned Maint [GEOGRAPHIC_DATA] (Seletar) Planned Maint [GEOGRAPHIC_DATA] (Sult…" at bounding box center [506, 97] width 788 height 124
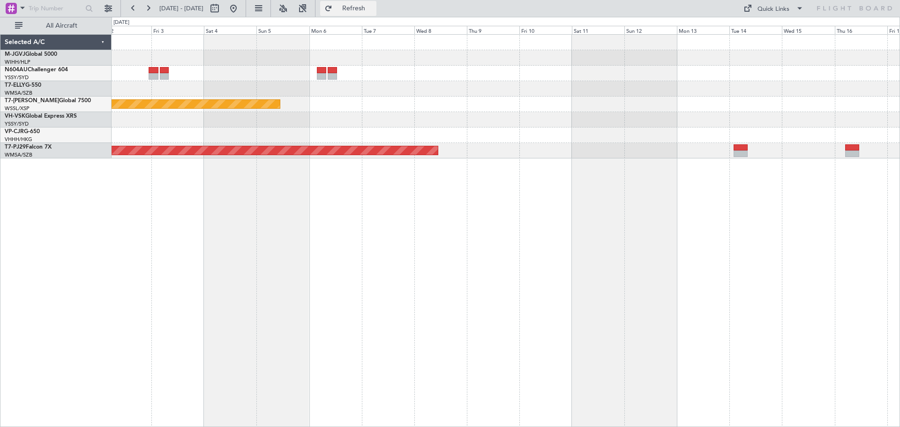
click at [365, 8] on span "Refresh" at bounding box center [353, 8] width 39 height 7
click at [673, 301] on div "[PERSON_NAME] Planned Maint [GEOGRAPHIC_DATA] (Seletar) Planned Maint [GEOGRAPH…" at bounding box center [506, 230] width 788 height 393
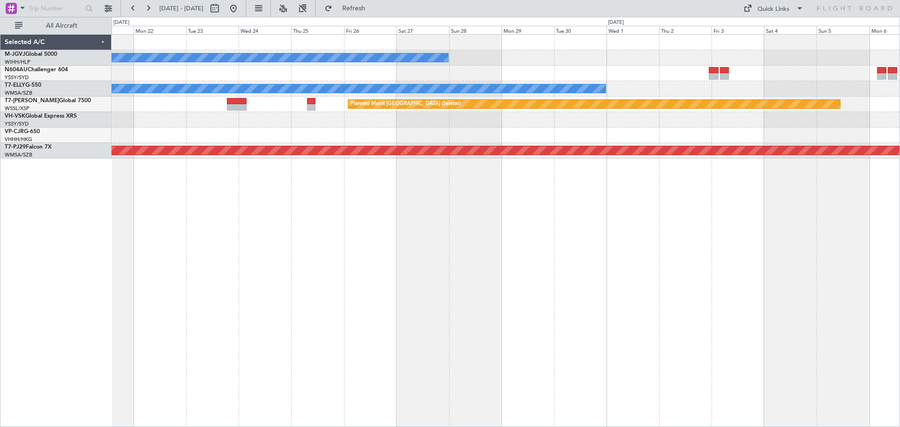
click at [492, 286] on div "[PERSON_NAME][GEOGRAPHIC_DATA] ([PERSON_NAME] Intl) [PERSON_NAME] Jakarta (Hali…" at bounding box center [506, 230] width 788 height 393
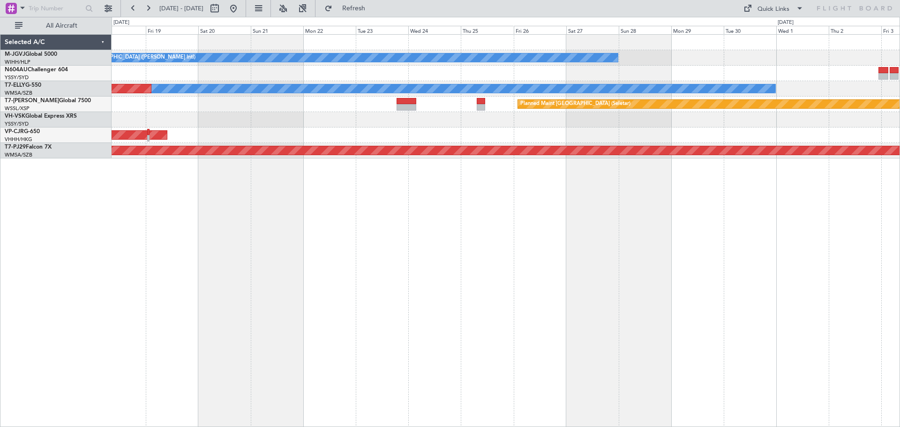
click at [594, 273] on div "[PERSON_NAME][GEOGRAPHIC_DATA] ([PERSON_NAME] Intl) [PERSON_NAME] Jakarta (Hali…" at bounding box center [506, 230] width 788 height 393
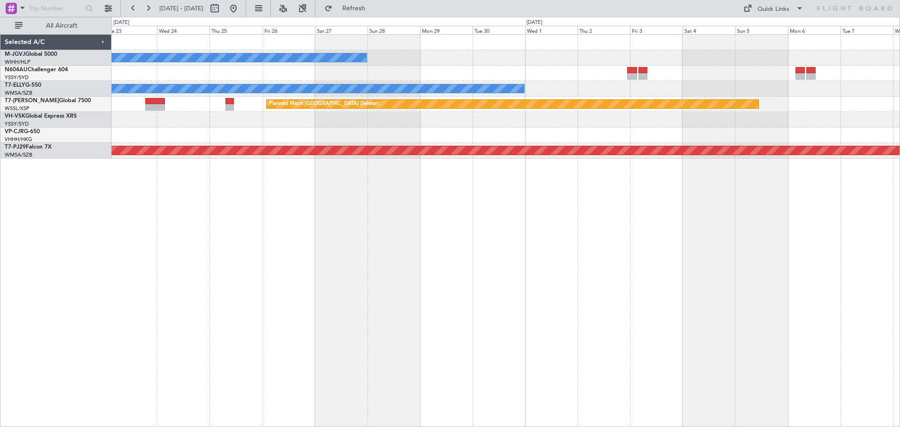
click at [65, 209] on div "[PERSON_NAME][GEOGRAPHIC_DATA] ([PERSON_NAME] Intl) [PERSON_NAME] Jakarta (Hali…" at bounding box center [450, 222] width 900 height 410
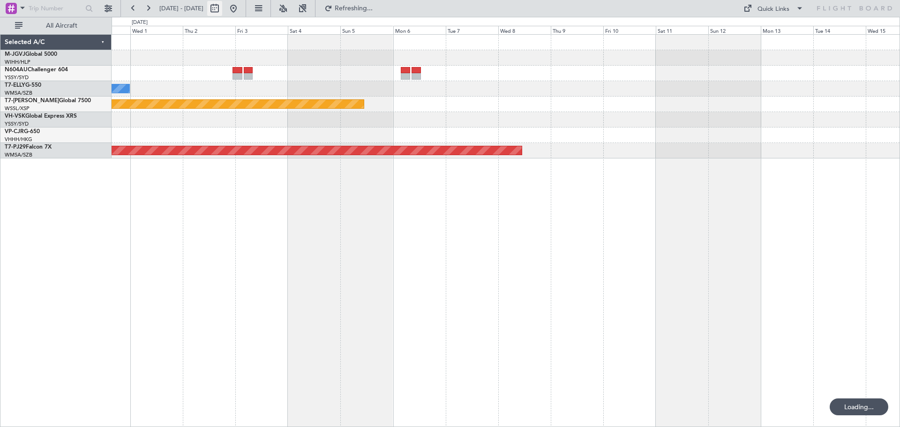
click at [222, 10] on button at bounding box center [214, 8] width 15 height 15
select select "9"
select select "2025"
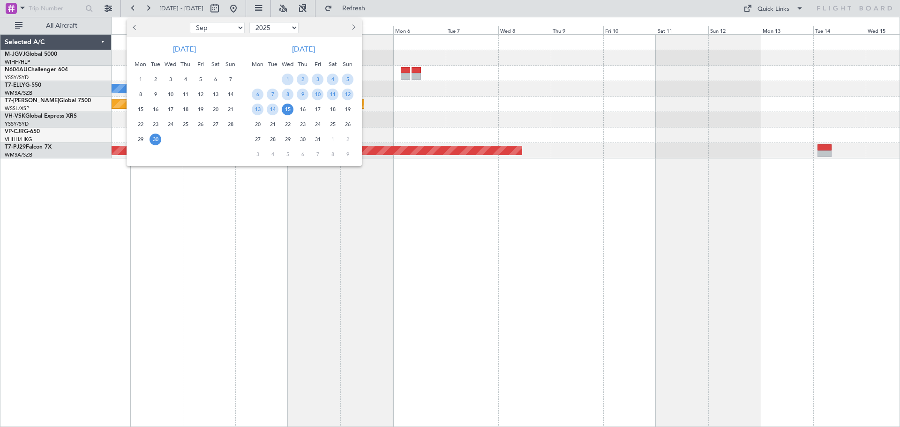
click at [352, 29] on span "Next month" at bounding box center [353, 27] width 6 height 6
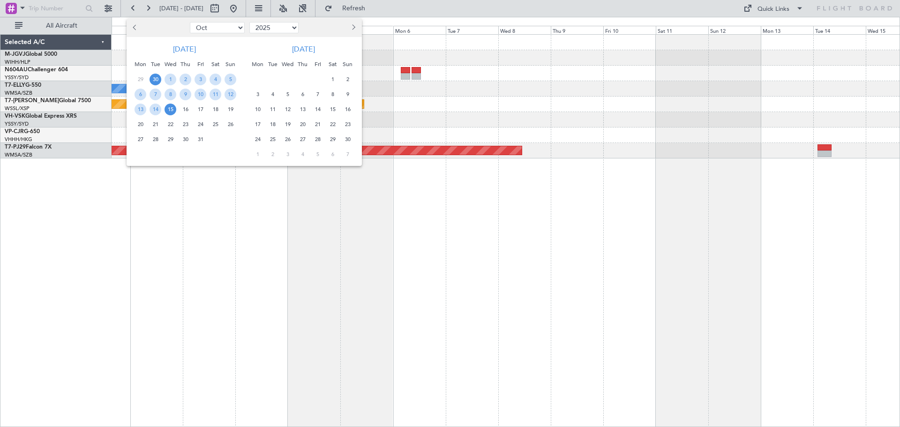
click at [299, 107] on span "13" at bounding box center [303, 110] width 12 height 12
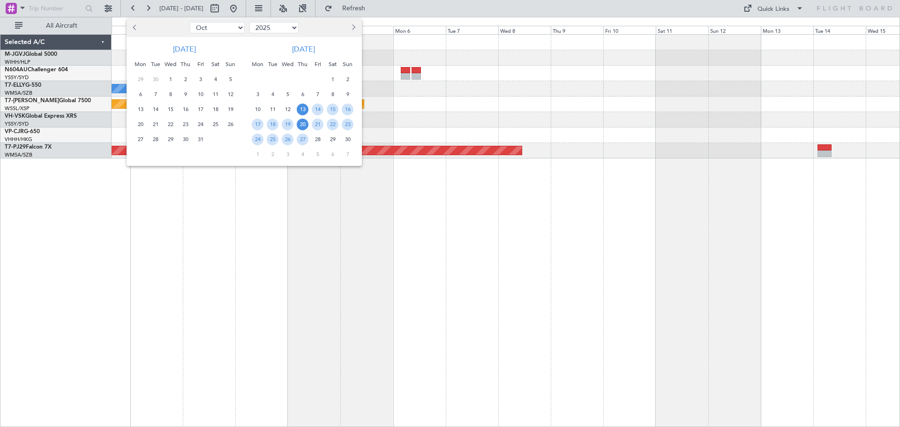
click at [306, 124] on span "20" at bounding box center [303, 125] width 12 height 12
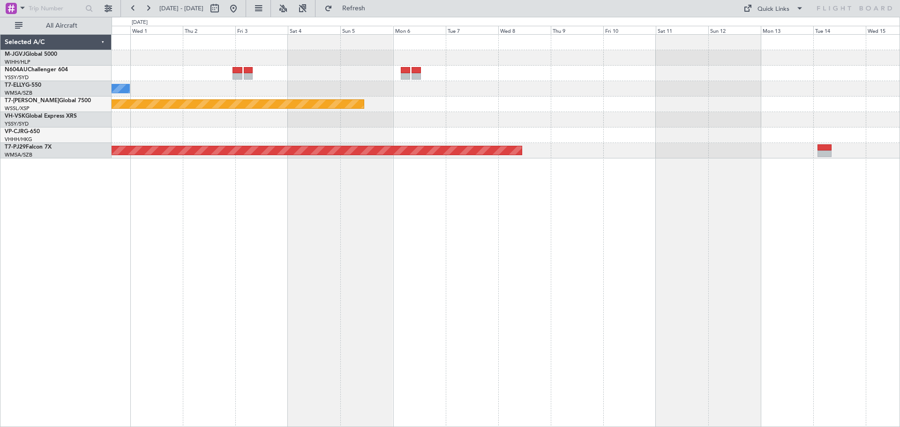
select select "11"
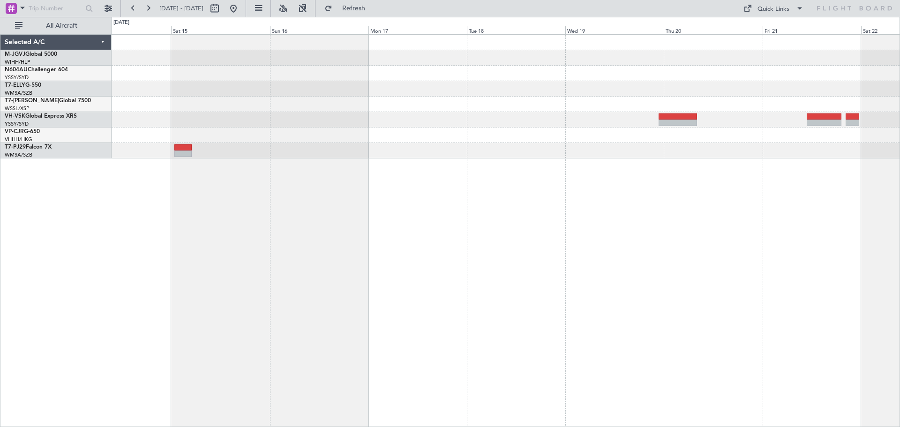
click at [450, 167] on div "Planned Maint Sydney ([PERSON_NAME] Intl)" at bounding box center [506, 230] width 788 height 393
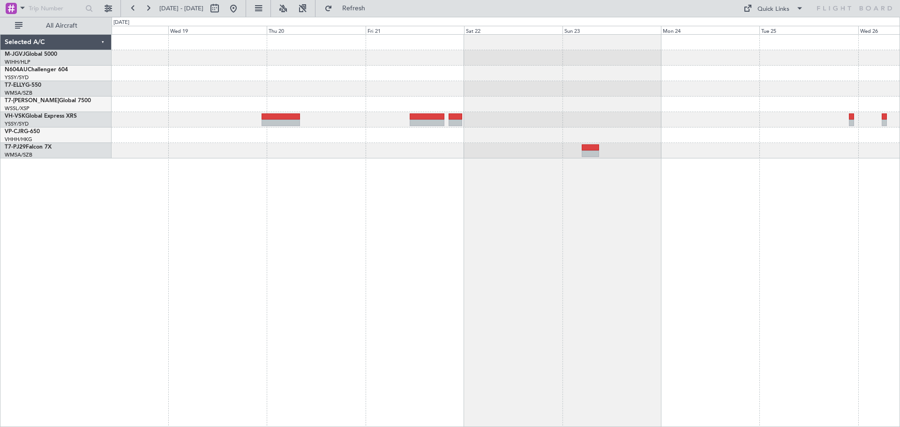
click at [349, 156] on div at bounding box center [506, 97] width 788 height 124
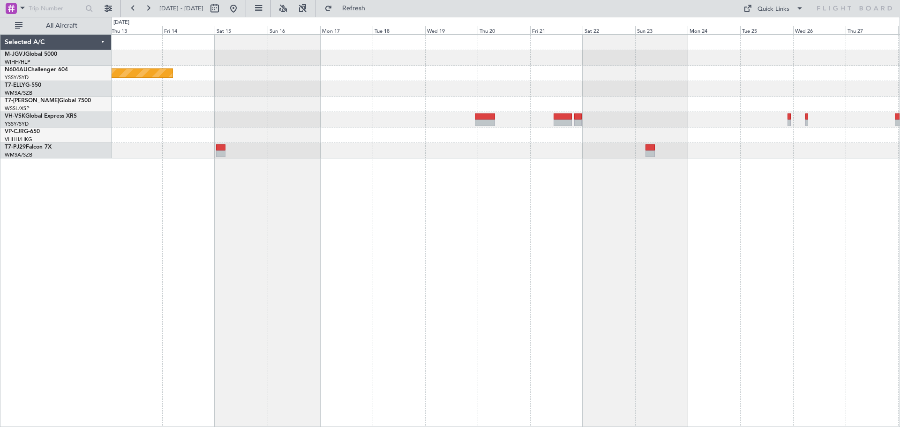
click at [420, 130] on div at bounding box center [506, 135] width 788 height 15
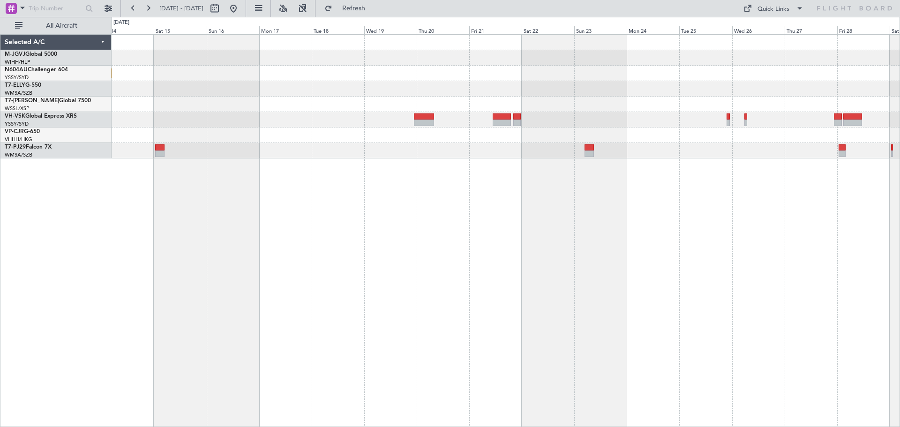
click at [340, 141] on div at bounding box center [506, 135] width 788 height 15
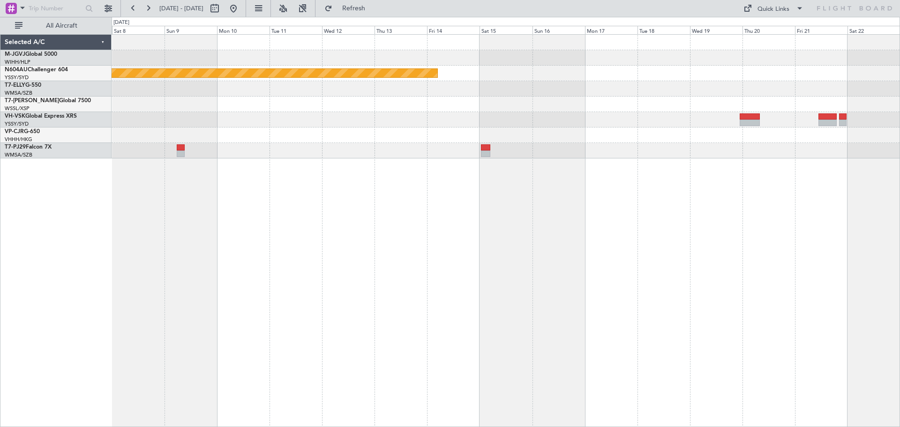
click at [394, 124] on div at bounding box center [506, 119] width 788 height 15
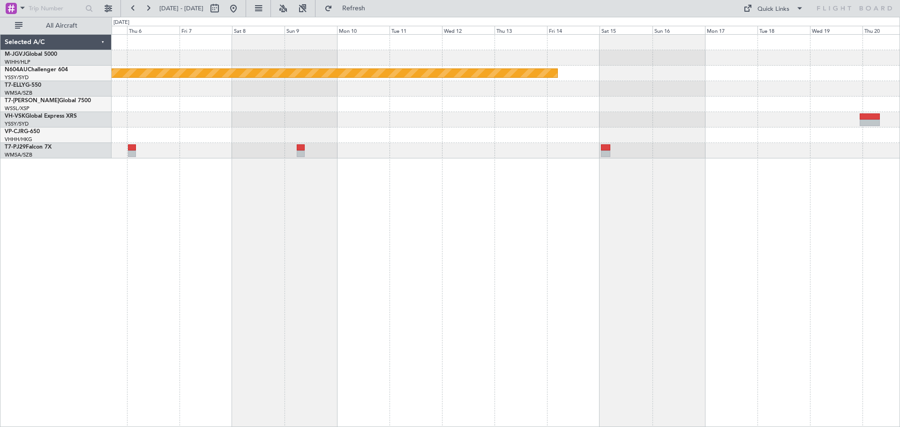
click at [432, 126] on div at bounding box center [506, 119] width 788 height 15
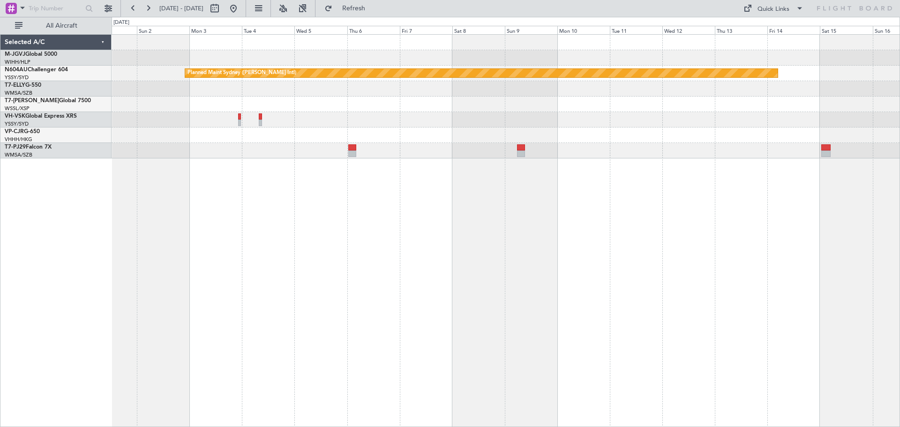
click at [219, 126] on div at bounding box center [506, 119] width 788 height 15
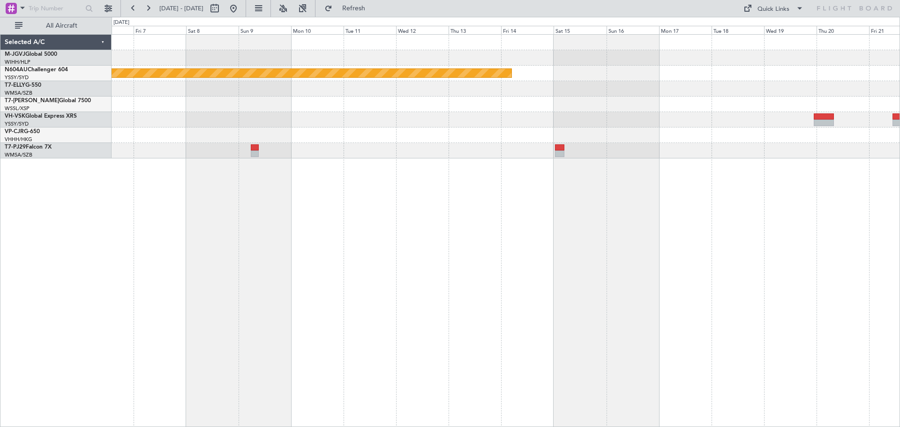
click at [369, 139] on div "Planned Maint Sydney ([PERSON_NAME] Intl)" at bounding box center [506, 97] width 788 height 124
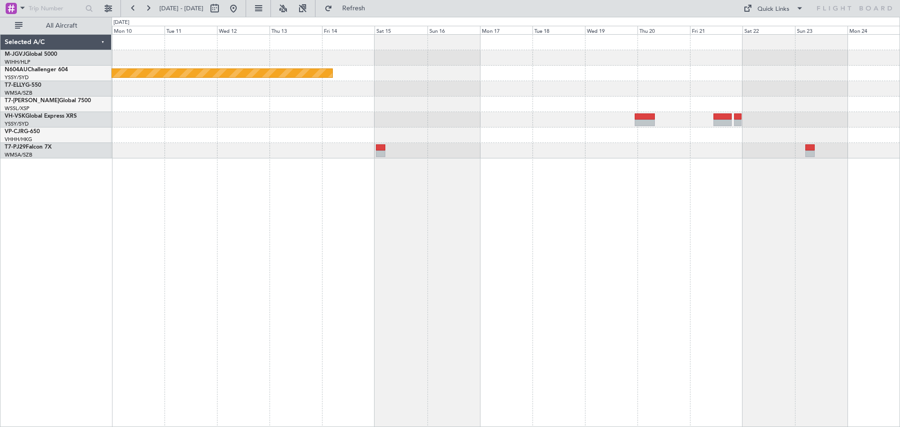
click at [428, 139] on div "Planned Maint Sydney ([PERSON_NAME] Intl)" at bounding box center [506, 97] width 788 height 124
click at [387, 137] on div "Planned Maint Sydney ([PERSON_NAME] Intl)" at bounding box center [506, 97] width 788 height 124
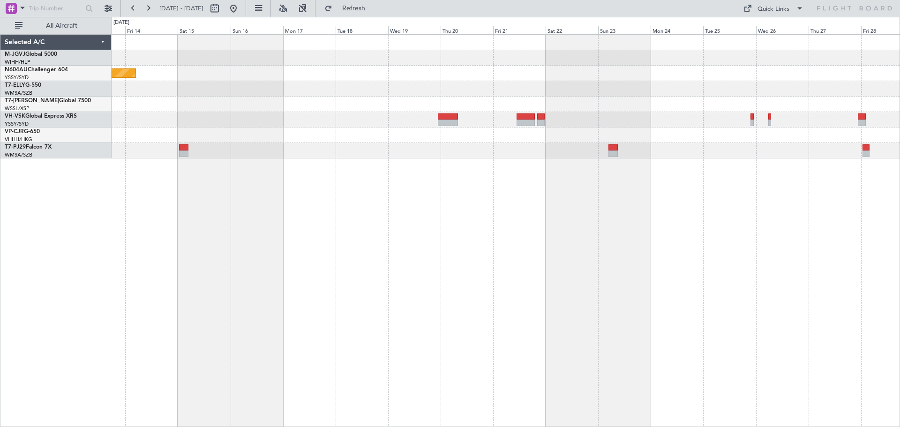
click at [538, 120] on div at bounding box center [506, 119] width 788 height 15
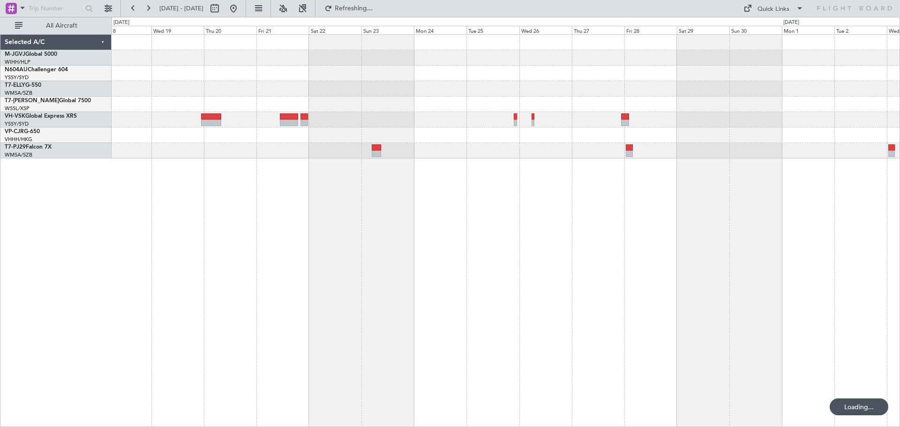
click at [577, 86] on div at bounding box center [506, 97] width 788 height 124
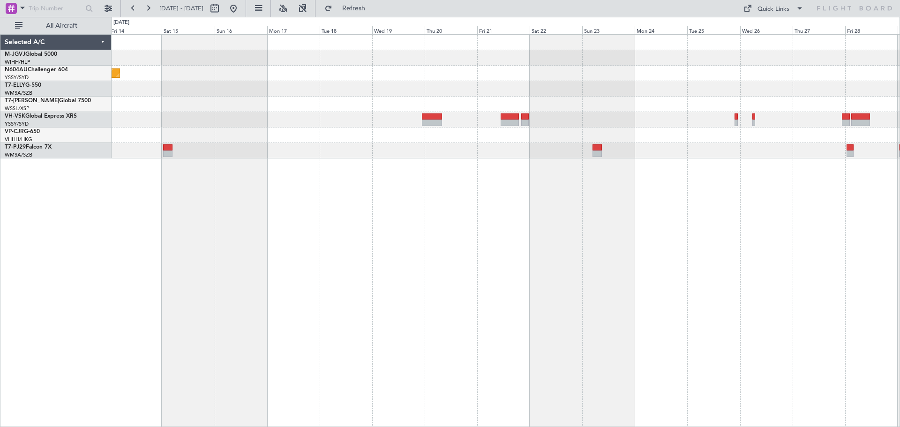
click at [414, 134] on div "Planned Maint Sydney ([PERSON_NAME] Intl)" at bounding box center [506, 97] width 788 height 124
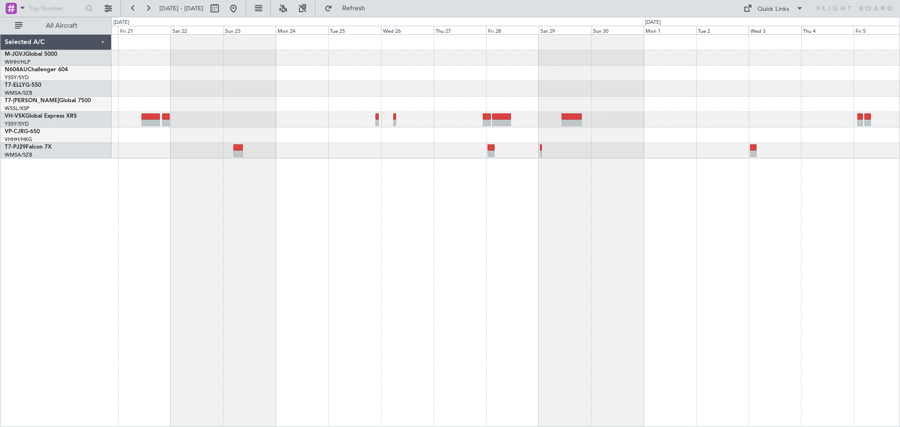
click at [582, 83] on div at bounding box center [506, 97] width 788 height 124
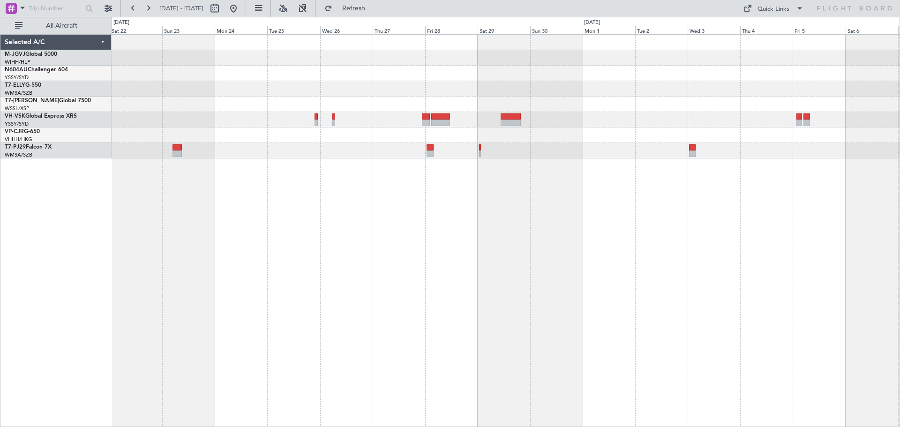
click at [596, 105] on div at bounding box center [506, 104] width 788 height 15
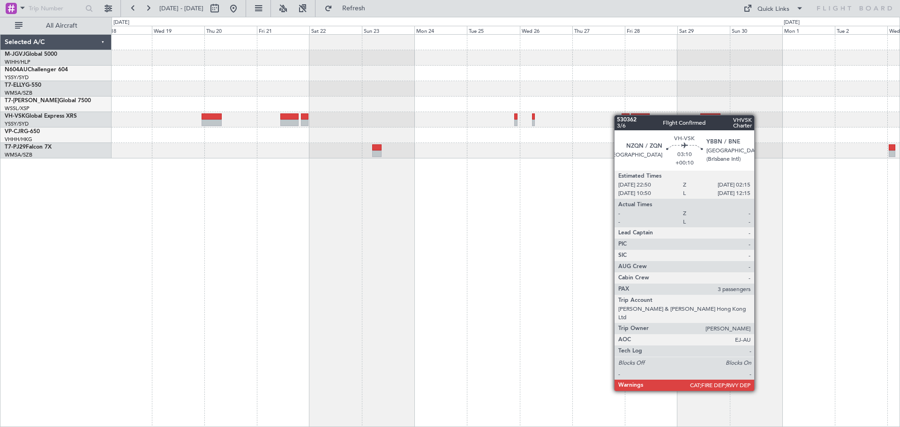
click at [625, 115] on div at bounding box center [506, 97] width 788 height 124
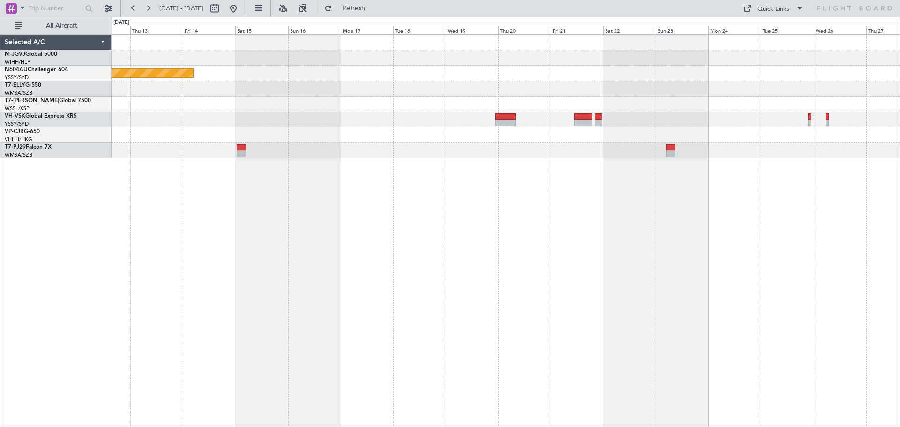
click at [657, 109] on div "Planned Maint Sydney ([PERSON_NAME] Intl)" at bounding box center [506, 97] width 788 height 124
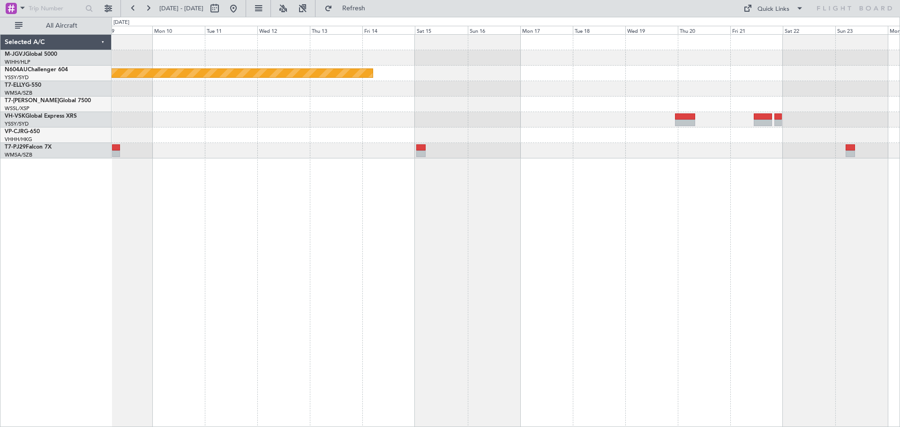
click at [571, 108] on div at bounding box center [506, 104] width 788 height 15
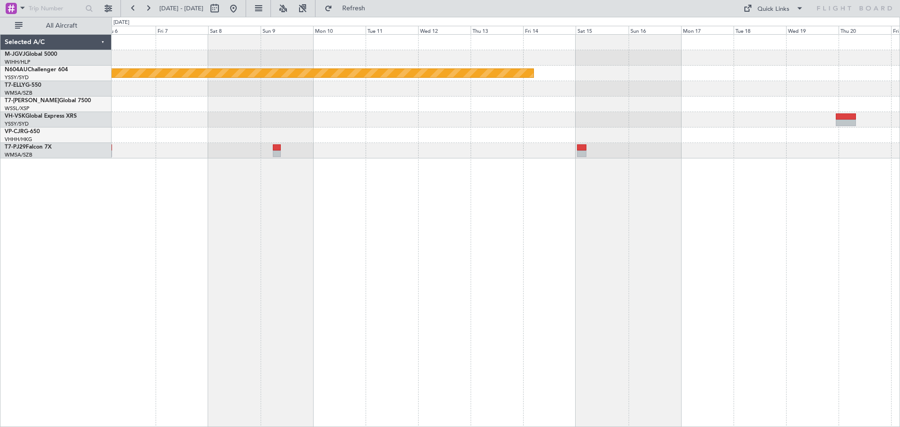
click at [612, 120] on div "Planned Maint Sydney ([PERSON_NAME] Intl)" at bounding box center [506, 97] width 788 height 124
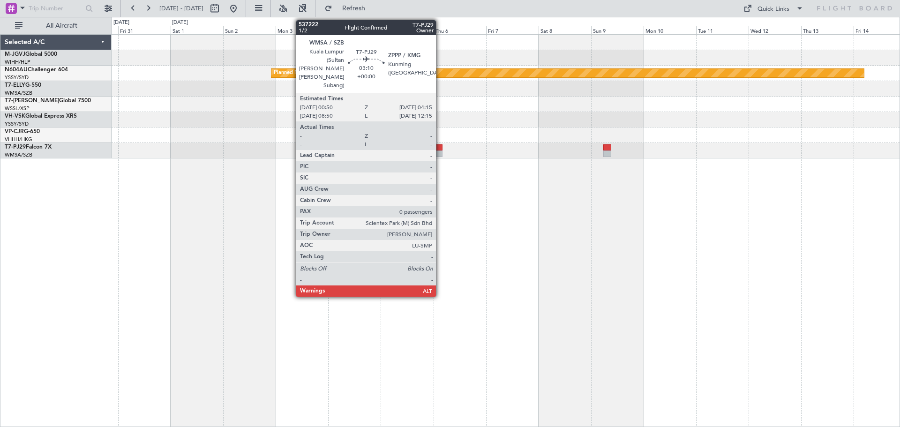
click at [440, 151] on div at bounding box center [439, 153] width 8 height 7
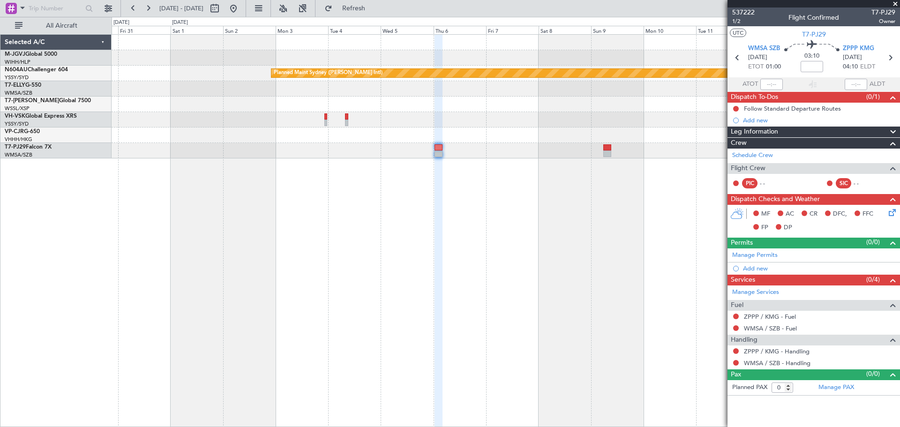
click at [258, 138] on div "Planned Maint Sydney ([PERSON_NAME] Intl)" at bounding box center [506, 97] width 788 height 124
click at [241, 9] on button at bounding box center [233, 8] width 15 height 15
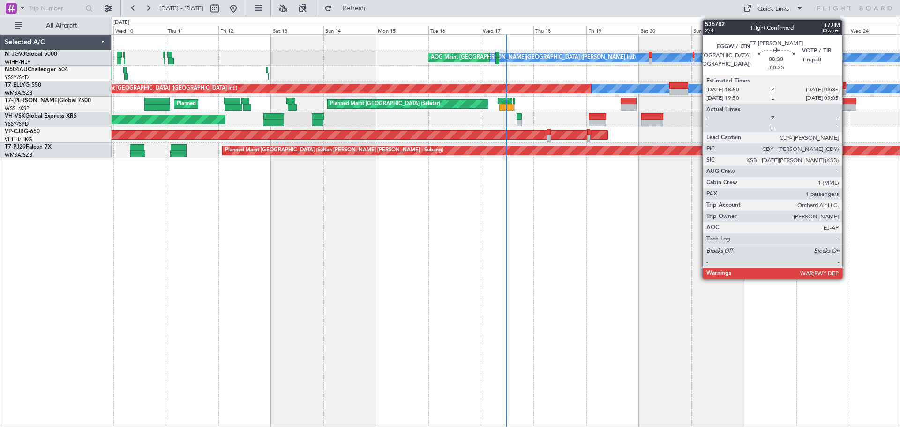
click at [847, 99] on div at bounding box center [846, 101] width 19 height 7
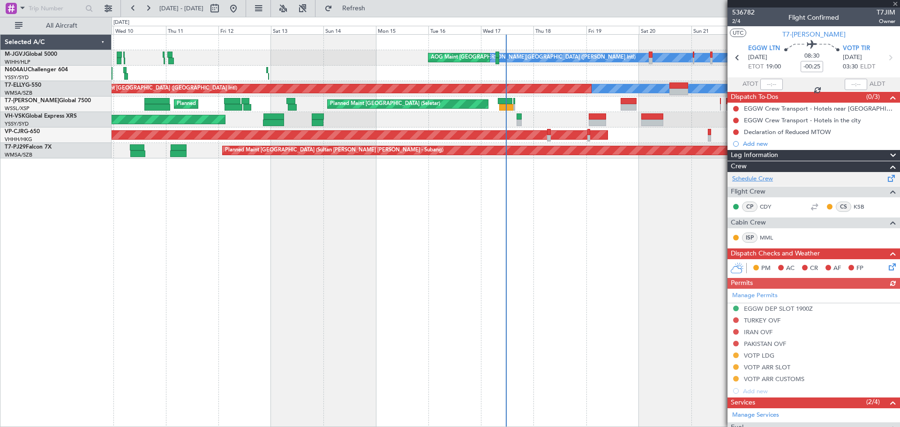
click at [761, 177] on link "Schedule Crew" at bounding box center [752, 178] width 41 height 9
